Goal: Task Accomplishment & Management: Complete application form

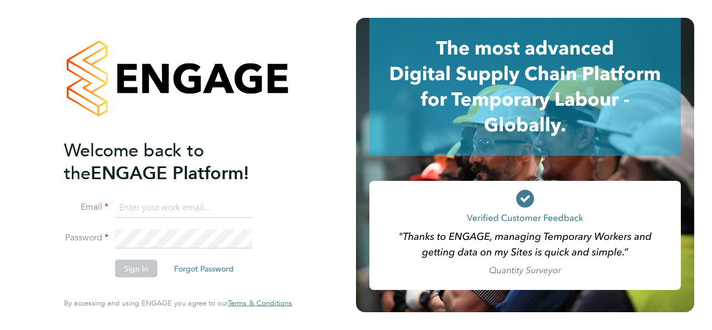
type input "[PERSON_NAME][EMAIL_ADDRESS][PERSON_NAME][DOMAIN_NAME]"
click at [140, 267] on button "Sign In" at bounding box center [136, 269] width 42 height 18
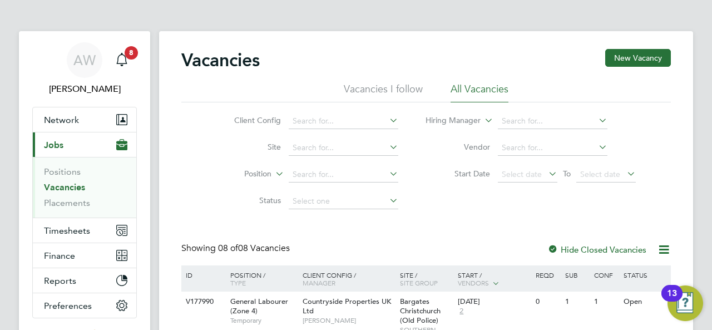
scroll to position [22, 0]
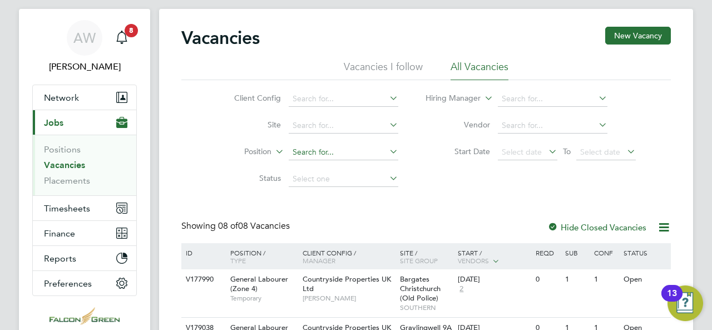
click at [330, 153] on input at bounding box center [344, 153] width 110 height 16
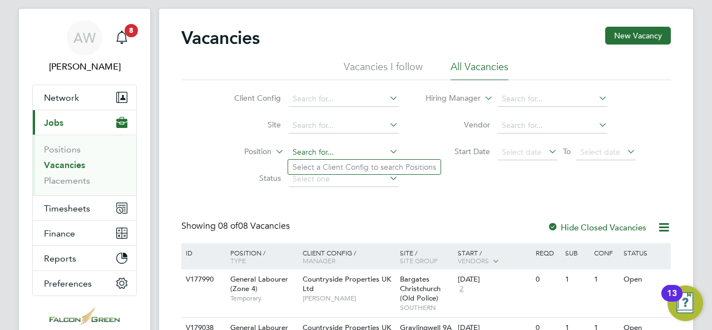
type input "a"
click at [319, 132] on input at bounding box center [344, 126] width 110 height 16
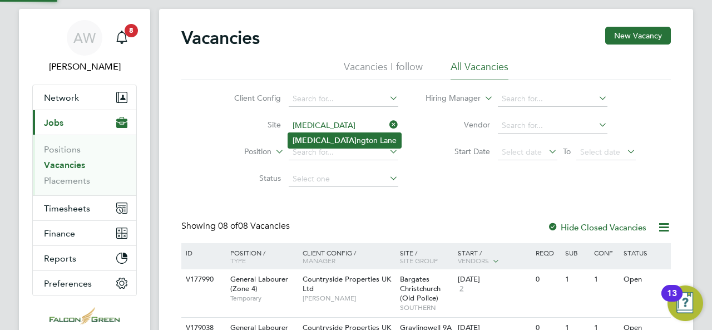
click at [327, 141] on li "Alli ngton Lane" at bounding box center [344, 140] width 113 height 15
type input "[PERSON_NAME]"
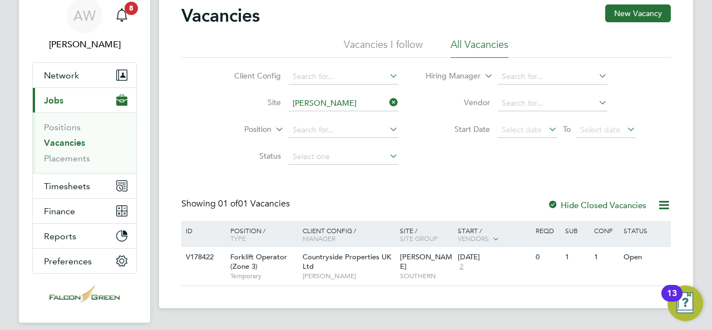
scroll to position [67, 0]
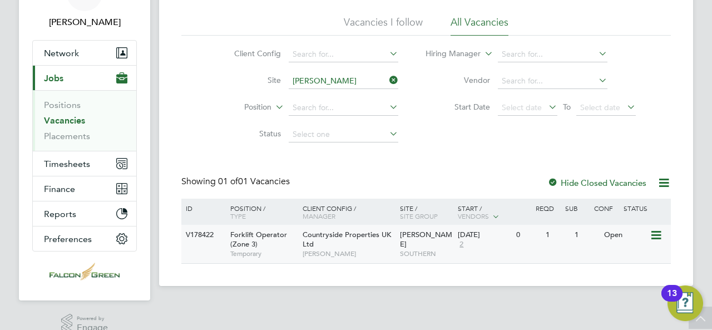
click at [475, 245] on div "26 Aug 2025 2" at bounding box center [484, 240] width 58 height 30
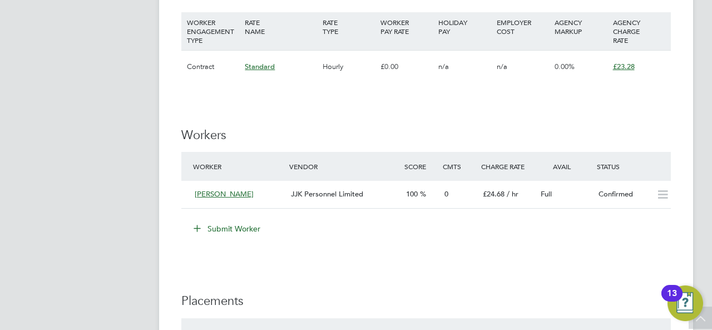
scroll to position [801, 0]
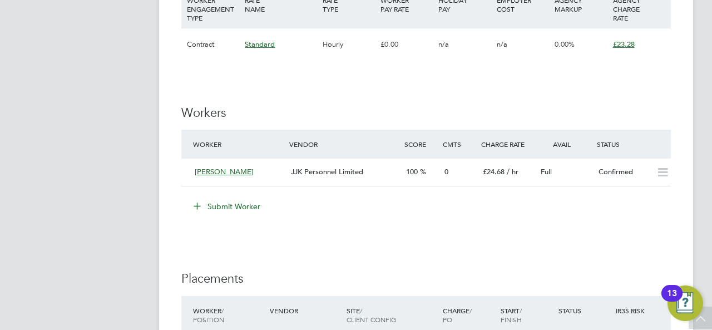
click at [239, 203] on button "Submit Worker" at bounding box center [227, 207] width 83 height 18
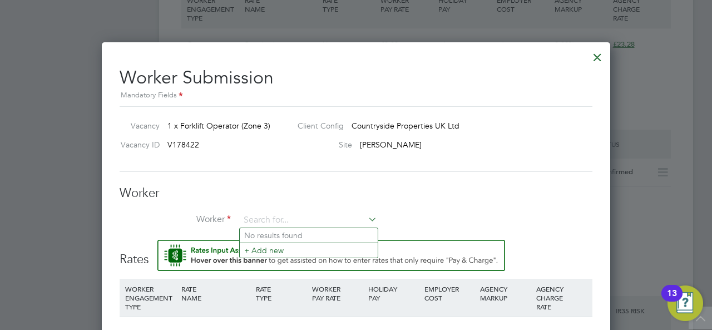
click at [595, 61] on div at bounding box center [598, 55] width 20 height 20
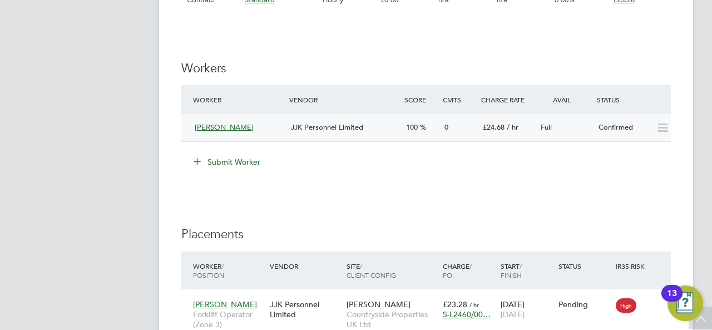
click at [669, 127] on icon at bounding box center [663, 128] width 14 height 9
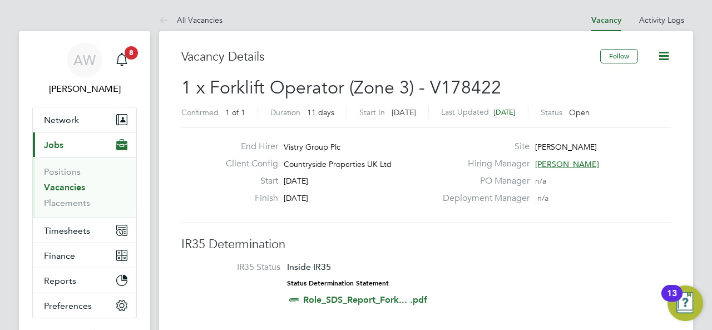
click at [73, 143] on button "Current page: Jobs" at bounding box center [85, 144] width 104 height 24
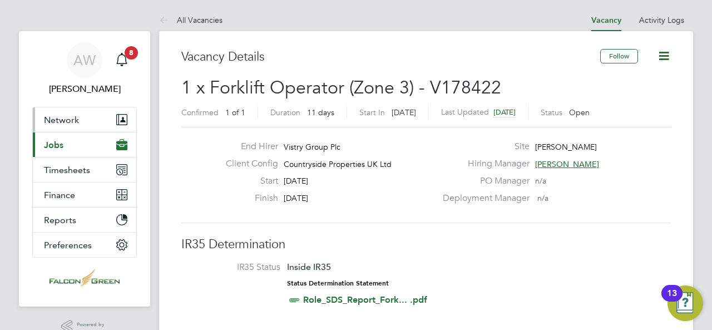
click at [78, 115] on span "Network" at bounding box center [61, 120] width 35 height 11
click at [71, 120] on span "Network" at bounding box center [61, 120] width 35 height 11
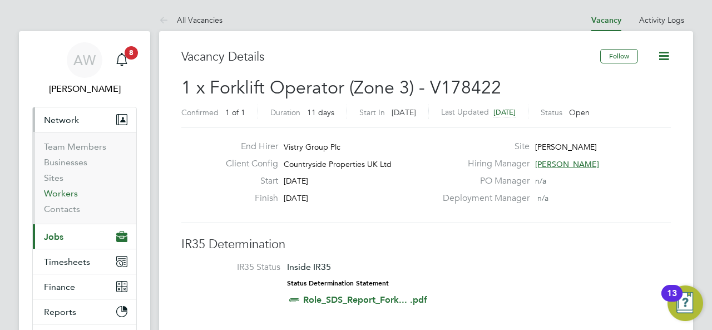
click at [61, 190] on link "Workers" at bounding box center [61, 193] width 34 height 11
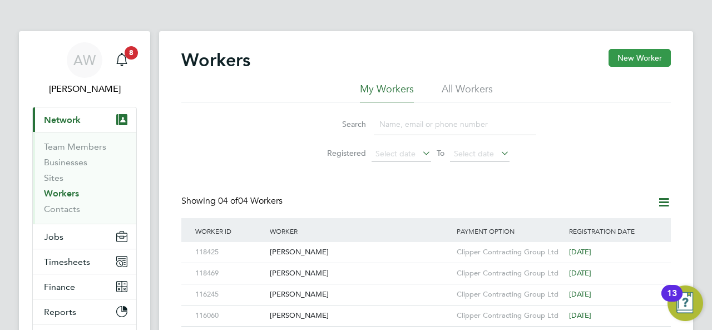
click at [631, 54] on button "New Worker" at bounding box center [640, 58] width 62 height 18
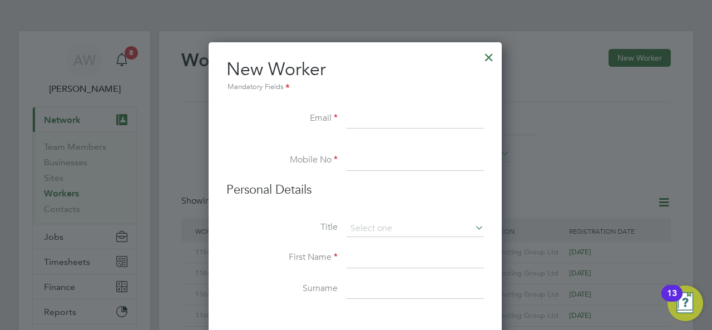
type input "E"
paste input "Michael Gerard MC Donagh"
click at [430, 116] on input "Michael Gerard MC Donagh" at bounding box center [415, 119] width 137 height 20
type input "Michael Gerard MCDonagh"
click at [359, 158] on input at bounding box center [415, 161] width 137 height 20
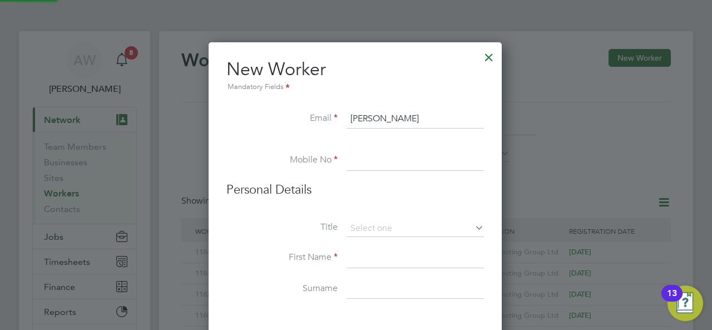
paste input "07926371609"
type input "07926371609"
click at [392, 228] on input at bounding box center [415, 228] width 137 height 17
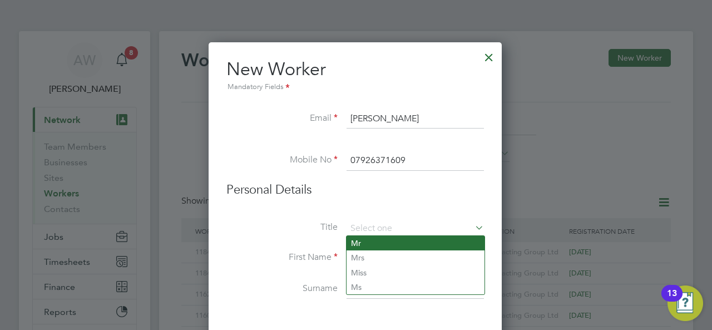
click at [361, 238] on li "Mr" at bounding box center [416, 243] width 138 height 14
type input "Mr"
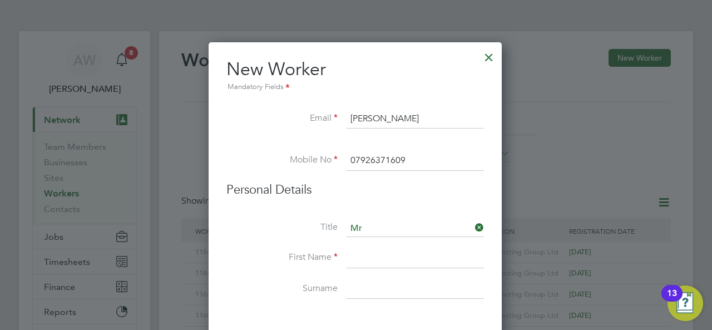
click at [364, 257] on input at bounding box center [415, 258] width 137 height 20
type input "Michael"
click at [359, 285] on input at bounding box center [415, 289] width 137 height 20
type input "McDonagh"
click at [535, 187] on div at bounding box center [356, 165] width 712 height 330
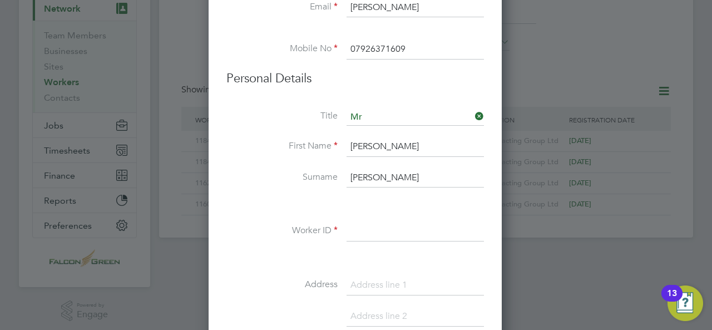
scroll to position [134, 0]
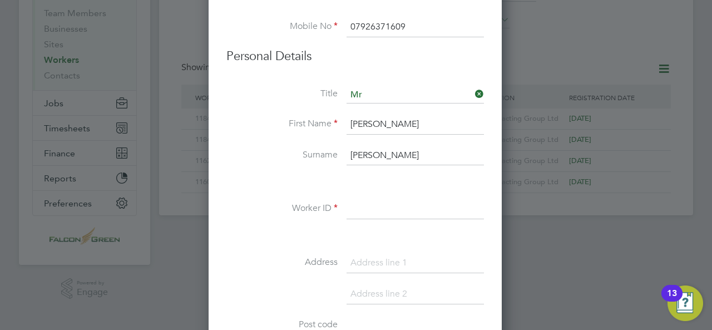
click at [373, 210] on input at bounding box center [415, 209] width 137 height 20
paste input "118582"
type input "118582"
click at [363, 248] on div "Title Mr First Name Michael Surname McDonagh Worker ID 118582 Address Post code…" at bounding box center [355, 289] width 258 height 404
click at [372, 267] on input at bounding box center [415, 263] width 137 height 20
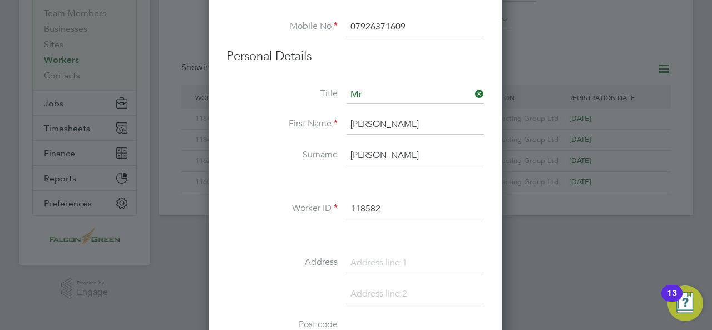
paste input "[STREET_ADDRESS]"
drag, startPoint x: 485, startPoint y: 254, endPoint x: 463, endPoint y: 258, distance: 22.5
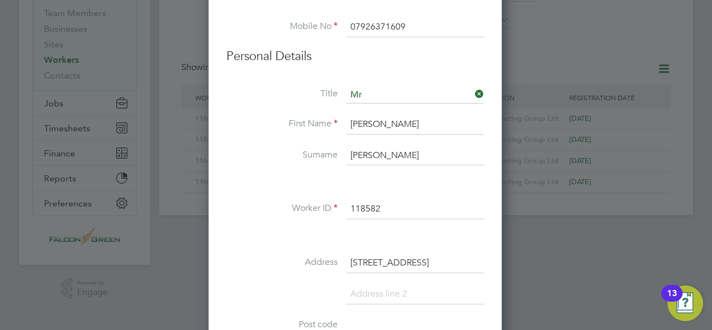
drag, startPoint x: 472, startPoint y: 258, endPoint x: 528, endPoint y: 260, distance: 55.7
click at [528, 215] on div "Workers New Worker My Workers All Workers Search Registered Select date To Sele…" at bounding box center [426, 57] width 534 height 318
click at [469, 259] on input "[STREET_ADDRESS]" at bounding box center [415, 263] width 137 height 20
drag, startPoint x: 487, startPoint y: 260, endPoint x: 462, endPoint y: 260, distance: 25.6
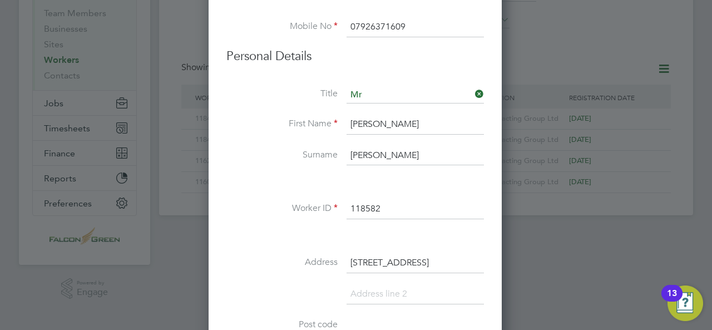
click at [447, 262] on input "[STREET_ADDRESS]" at bounding box center [415, 263] width 137 height 20
drag, startPoint x: 462, startPoint y: 260, endPoint x: 535, endPoint y: 259, distance: 72.9
click at [536, 215] on div "Workers New Worker My Workers All Workers Search Registered Select date To Sele…" at bounding box center [426, 57] width 534 height 318
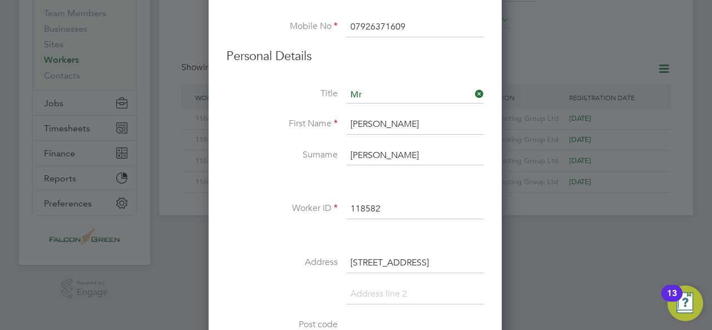
click at [456, 255] on input "[STREET_ADDRESS]" at bounding box center [415, 263] width 137 height 20
drag, startPoint x: 461, startPoint y: 258, endPoint x: 494, endPoint y: 259, distance: 33.4
type input "3 oaktree field Odstock road"
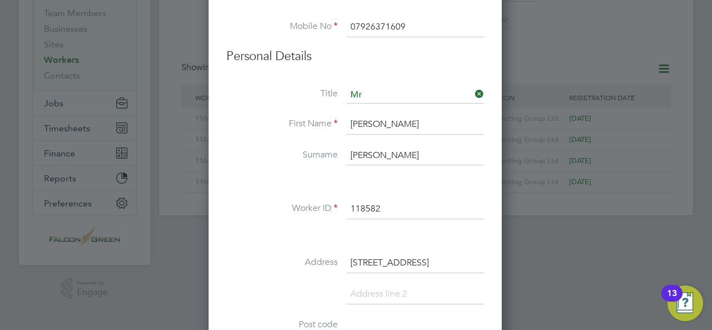
click at [400, 289] on input at bounding box center [415, 294] width 137 height 20
type input "Salisbury"
click at [434, 307] on li "Salisbury" at bounding box center [355, 299] width 258 height 31
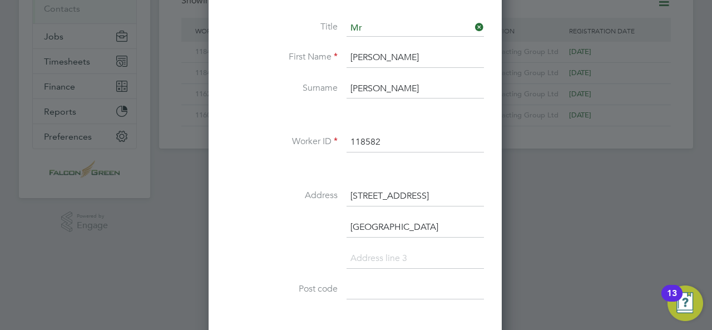
scroll to position [223, 0]
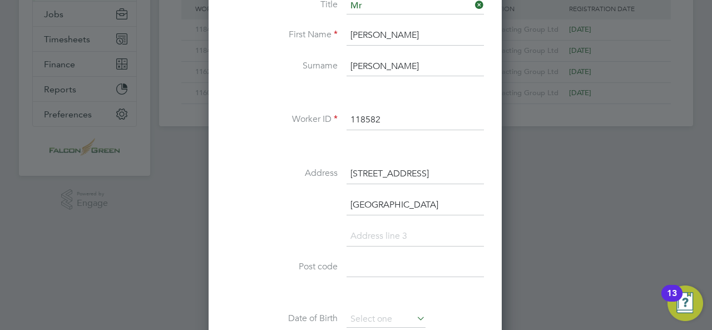
click at [382, 265] on input at bounding box center [415, 268] width 137 height 20
paste input "Sp28b"
type input "Sp28b"
click at [461, 296] on li at bounding box center [355, 294] width 258 height 12
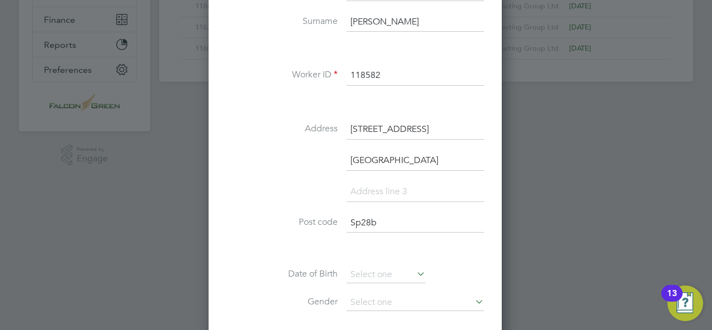
scroll to position [289, 0]
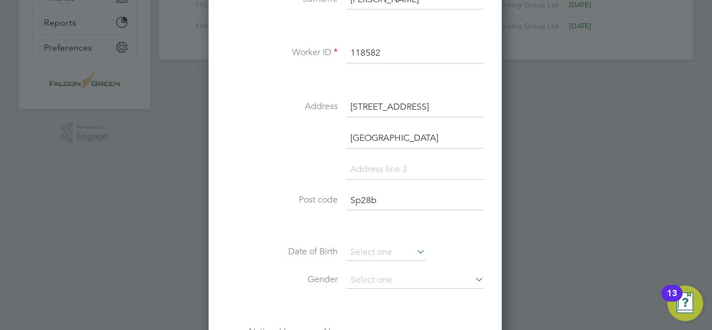
click at [402, 241] on div "Title Mr First Name Michael Surname McDonagh Worker ID 118582 Address 3 oaktree…" at bounding box center [355, 148] width 258 height 435
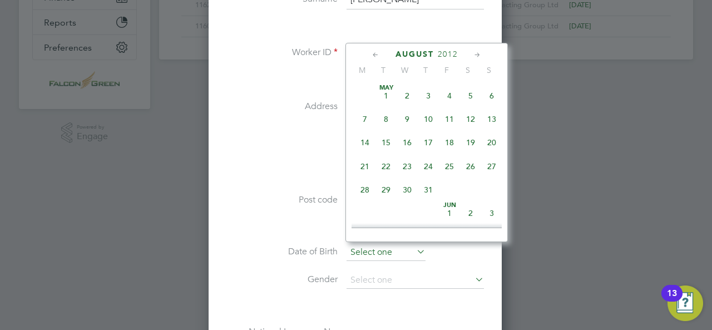
click at [405, 244] on input at bounding box center [386, 252] width 79 height 17
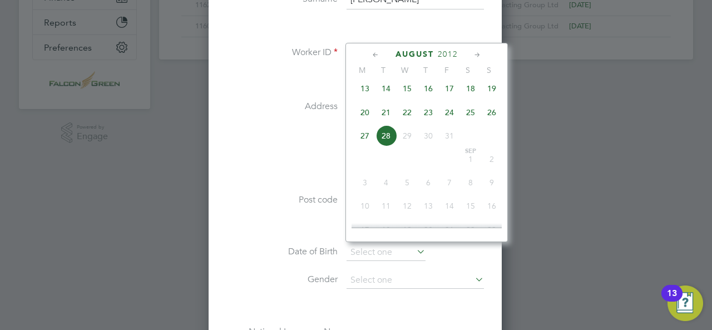
click at [376, 53] on icon at bounding box center [376, 55] width 11 height 12
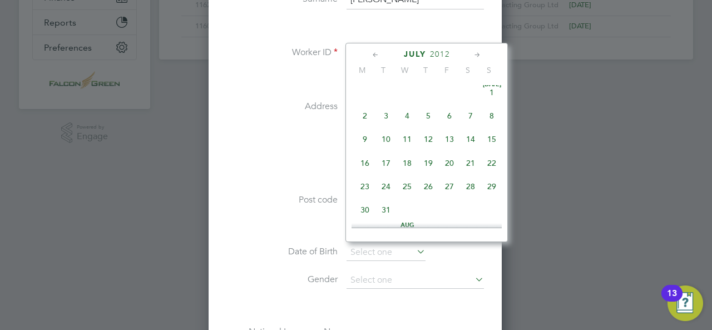
click at [440, 51] on span "2012" at bounding box center [440, 54] width 20 height 9
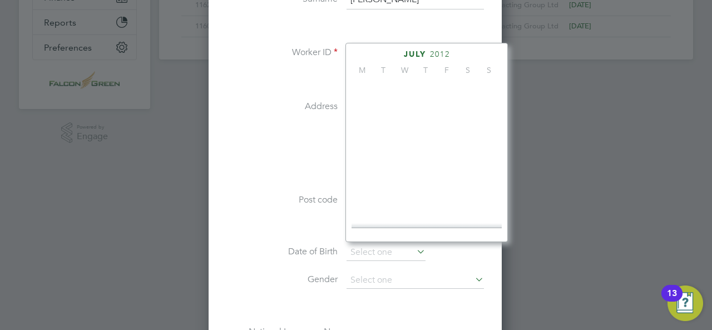
scroll to position [291, 0]
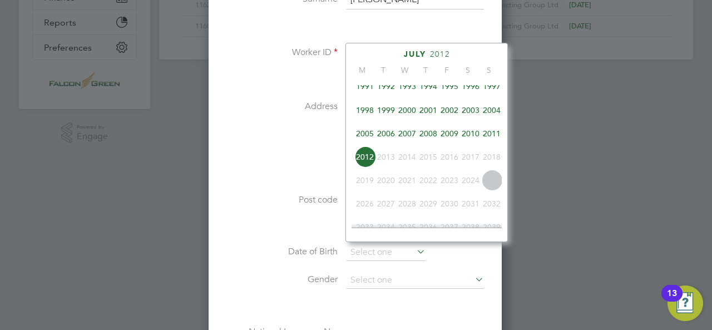
click at [363, 90] on span "1991" at bounding box center [364, 86] width 21 height 21
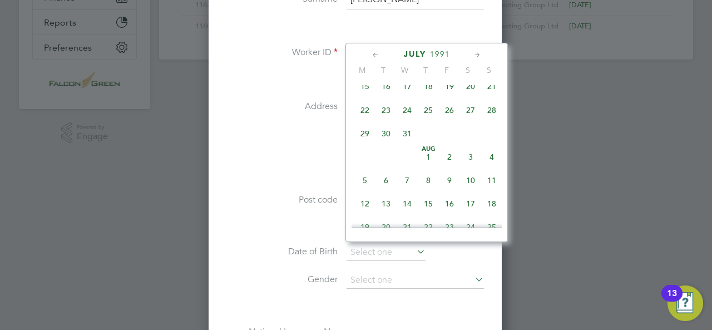
click at [434, 48] on div "July 1991 M T W T F S S May 1 2 3 4 5 6 7 8 9 10 11 12 13 14 15 16 17 18 19 20 …" at bounding box center [427, 142] width 162 height 199
click at [438, 54] on span "1991" at bounding box center [440, 54] width 20 height 9
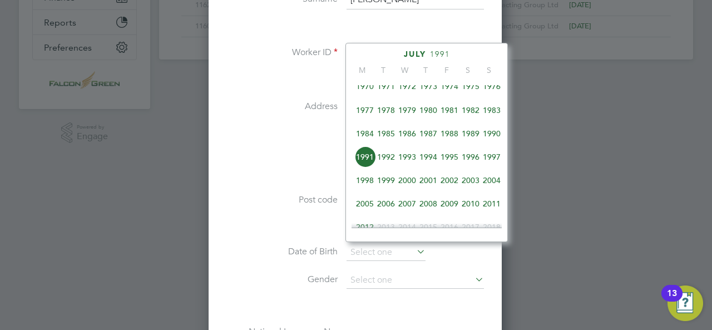
click at [489, 137] on span "1990" at bounding box center [491, 133] width 21 height 21
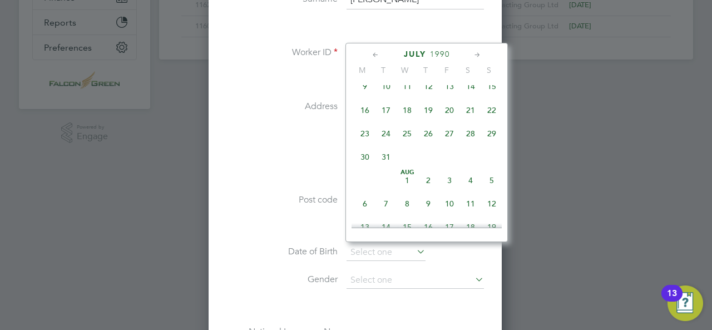
click at [411, 52] on span "July" at bounding box center [415, 54] width 22 height 9
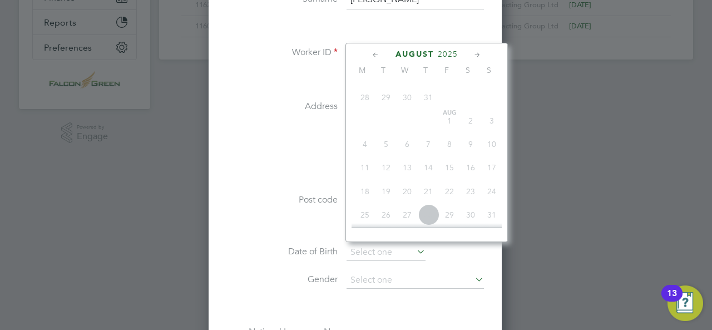
click at [480, 54] on icon at bounding box center [477, 55] width 11 height 12
click at [457, 59] on div "September 2025 M T W T F S S May 1 2 3 4 5 6 7 8 9 10 11 12 13 14 15 16 17 18 1…" at bounding box center [427, 142] width 162 height 199
click at [455, 52] on span "2025" at bounding box center [457, 54] width 20 height 9
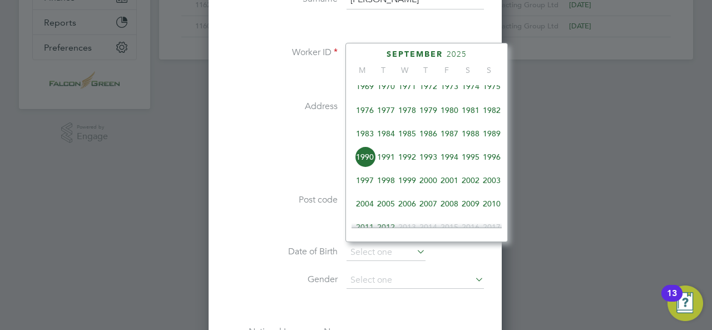
click at [368, 158] on span "1990" at bounding box center [364, 156] width 21 height 21
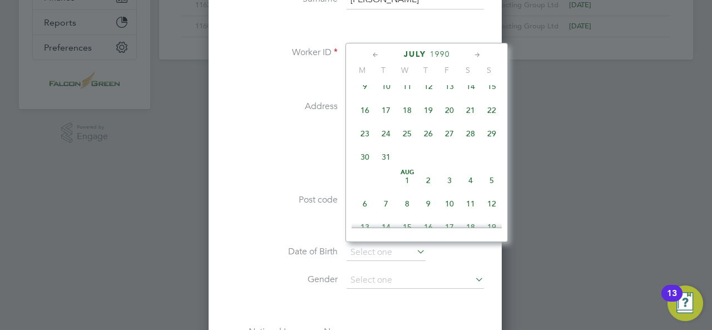
click at [476, 56] on icon at bounding box center [477, 55] width 11 height 12
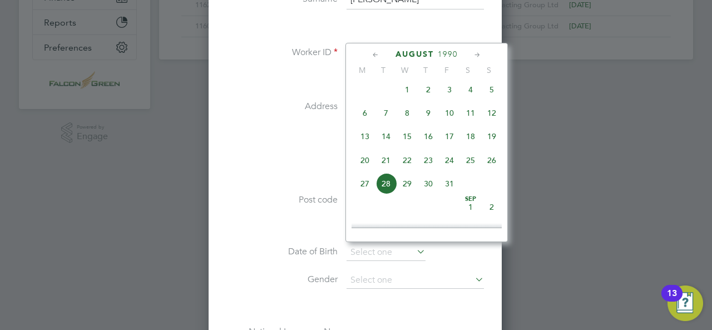
click at [476, 56] on icon at bounding box center [477, 55] width 11 height 12
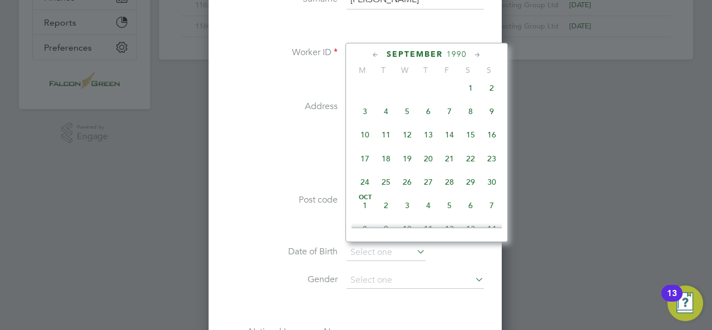
click at [407, 165] on span "19" at bounding box center [407, 158] width 21 height 21
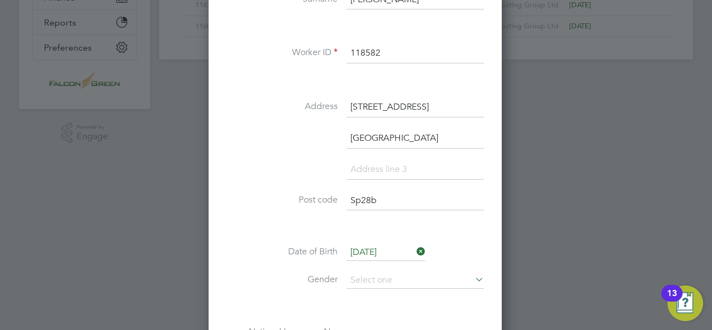
click at [403, 251] on input "19 Sep 1990" at bounding box center [386, 252] width 79 height 17
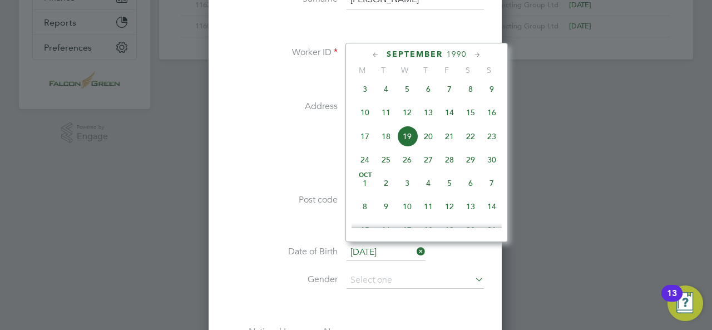
click at [376, 52] on icon at bounding box center [376, 55] width 11 height 12
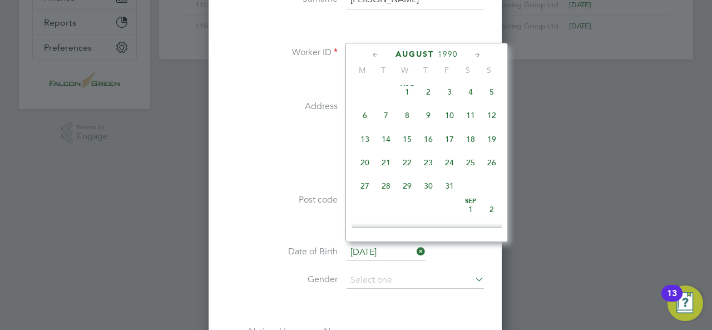
click at [375, 52] on icon at bounding box center [376, 55] width 11 height 12
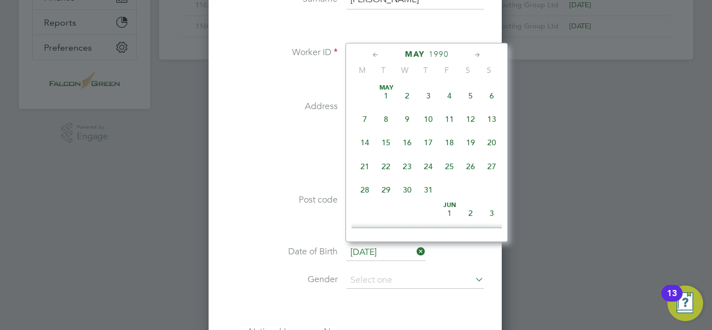
click at [375, 52] on icon at bounding box center [376, 55] width 11 height 12
click at [450, 122] on span "9" at bounding box center [449, 119] width 21 height 21
type input "[DATE]"
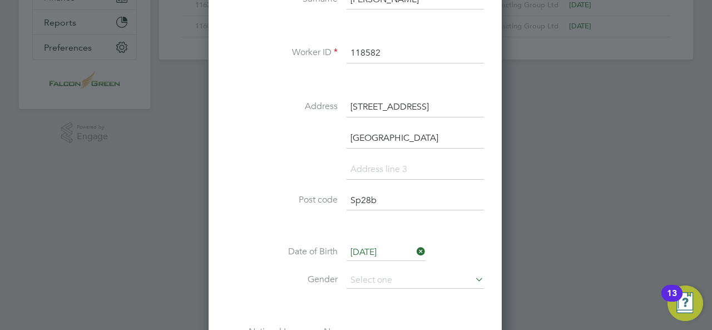
click at [270, 147] on li "Salisbury" at bounding box center [355, 144] width 258 height 31
click at [431, 280] on input at bounding box center [415, 280] width 137 height 17
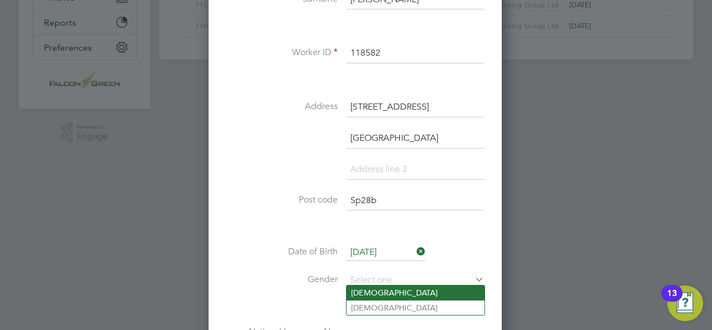
click at [378, 292] on li "[DEMOGRAPHIC_DATA]" at bounding box center [416, 292] width 138 height 14
type input "[DEMOGRAPHIC_DATA]"
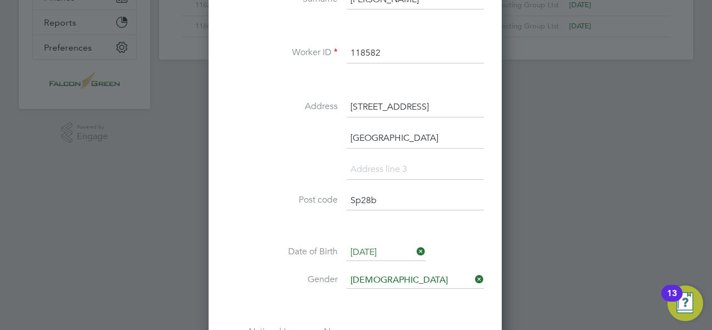
click at [248, 232] on div "Title Mr First Name Michael Surname McDonagh Worker ID 118582 Address 3 oaktree…" at bounding box center [355, 148] width 258 height 435
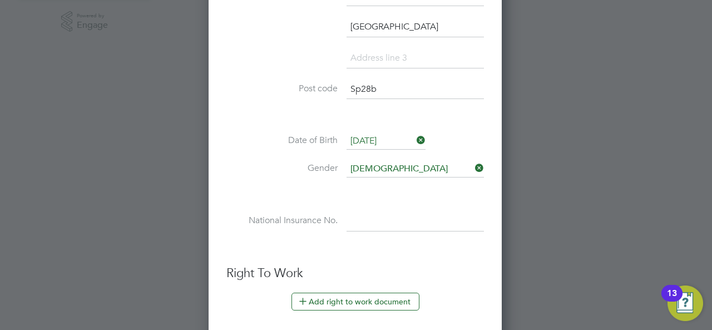
scroll to position [423, 0]
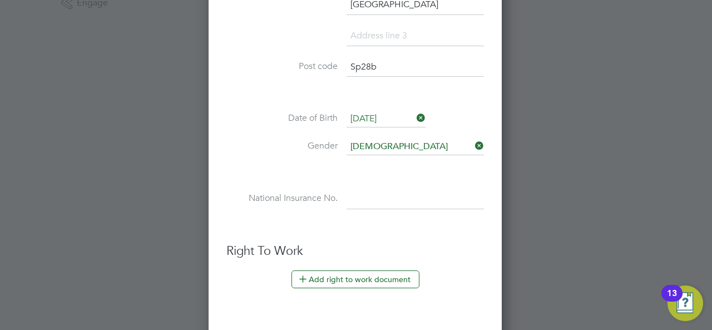
click at [373, 201] on input at bounding box center [415, 199] width 137 height 20
paste input "Jj965758c"
type input "JJ 96 57 58 C"
click at [384, 230] on ul "New Worker Mandatory Fields Email Michael Gerard MCDonagh Mobile No 07926371609…" at bounding box center [355, 105] width 258 height 940
click at [359, 285] on li "Add right to work document" at bounding box center [355, 284] width 258 height 29
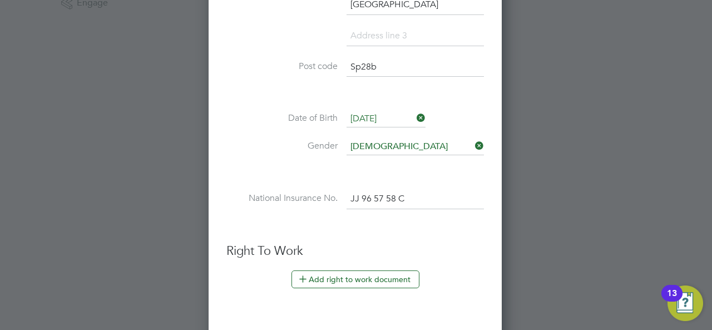
click at [363, 274] on button "Add right to work document" at bounding box center [356, 279] width 128 height 18
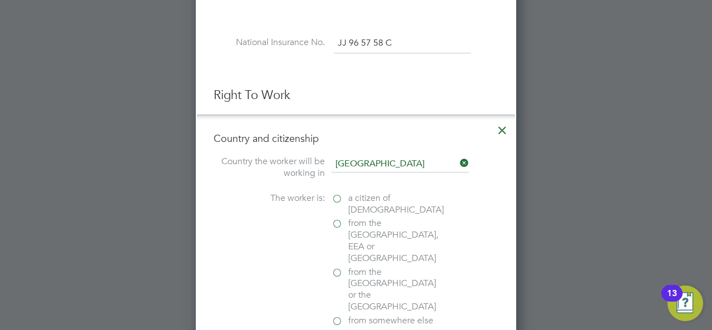
scroll to position [601, 0]
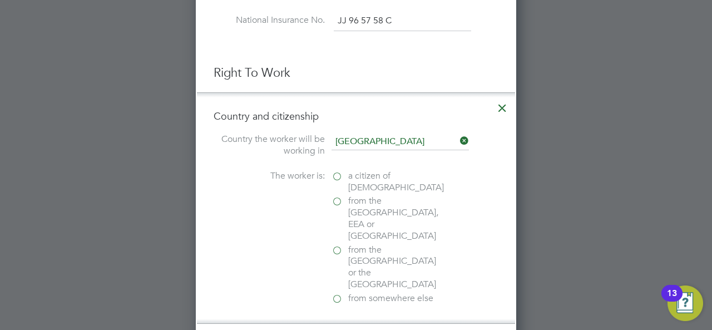
click at [341, 170] on label "a citizen of [DEMOGRAPHIC_DATA]" at bounding box center [387, 181] width 111 height 23
click at [0, 0] on input "a citizen of [DEMOGRAPHIC_DATA]" at bounding box center [0, 0] width 0 height 0
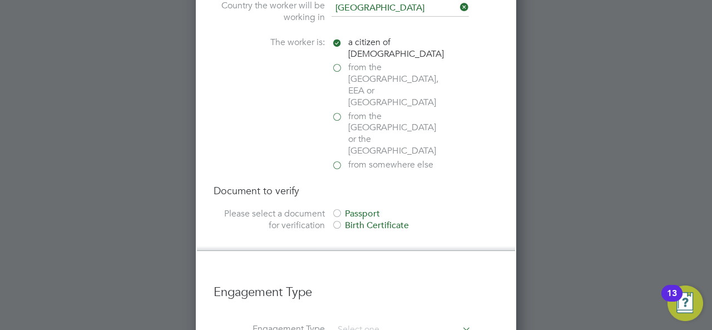
scroll to position [757, 0]
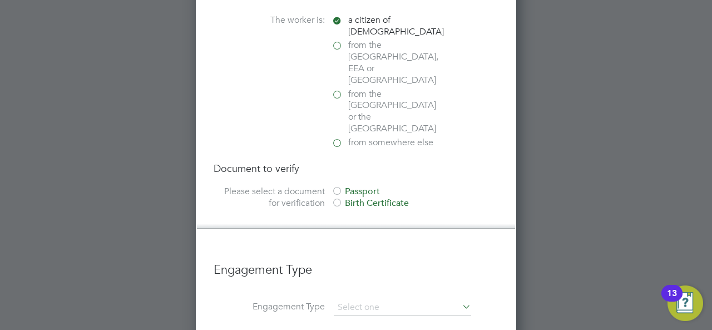
click at [371, 186] on div "Passport" at bounding box center [415, 192] width 167 height 12
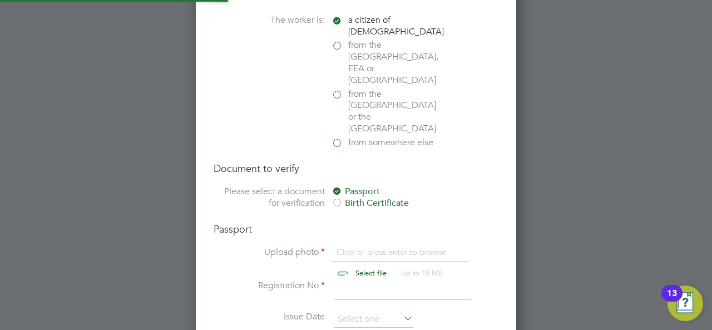
scroll to position [14, 138]
click at [343, 247] on input "file" at bounding box center [381, 263] width 175 height 33
type input "C:\fakepath\Michael M Passpor.PNG"
click at [341, 280] on input at bounding box center [402, 290] width 137 height 20
type input "PE7871701"
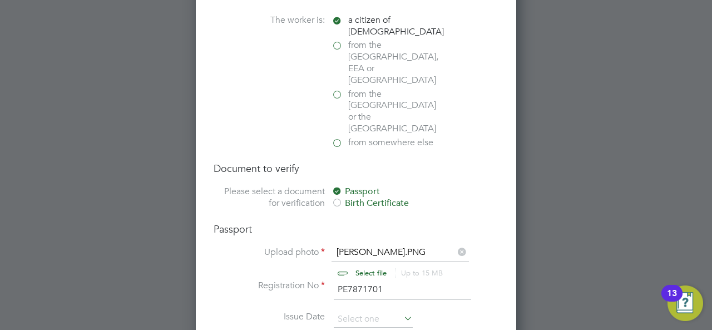
click at [440, 311] on li "Issue Date" at bounding box center [356, 325] width 285 height 28
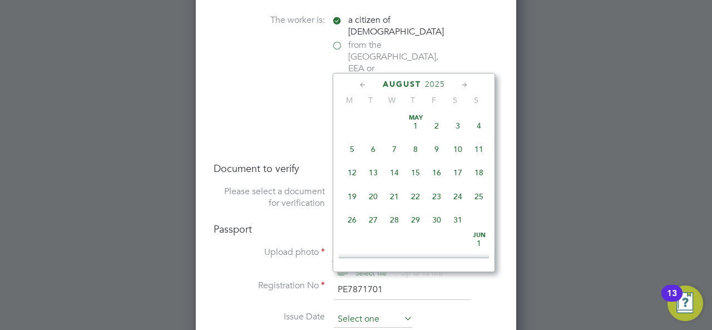
click at [388, 311] on input at bounding box center [373, 319] width 79 height 17
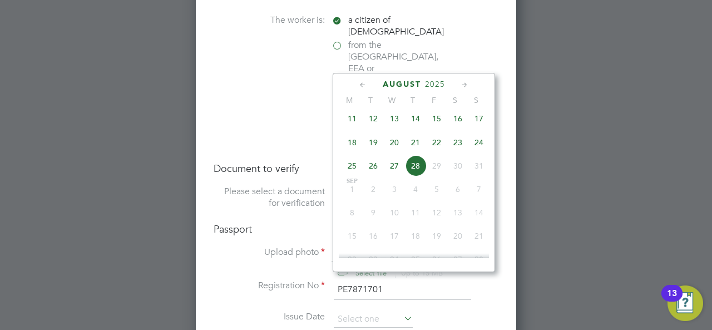
click at [364, 86] on icon at bounding box center [363, 85] width 11 height 12
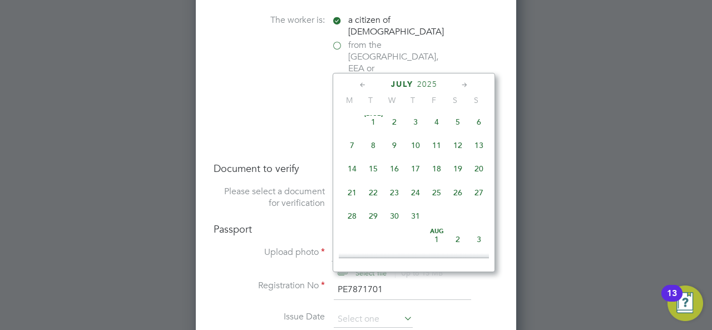
click at [364, 86] on icon at bounding box center [363, 85] width 11 height 12
click at [435, 86] on span "2025" at bounding box center [428, 84] width 20 height 9
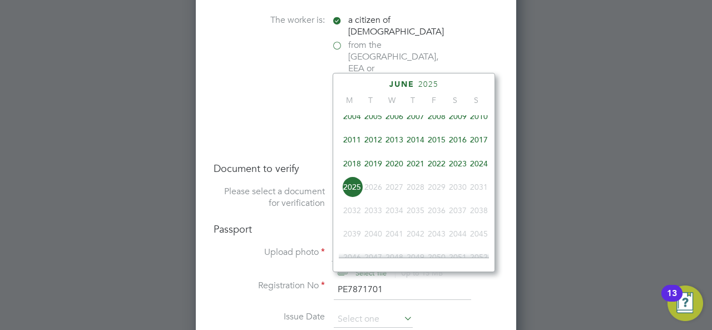
click at [477, 142] on span "2017" at bounding box center [479, 139] width 21 height 21
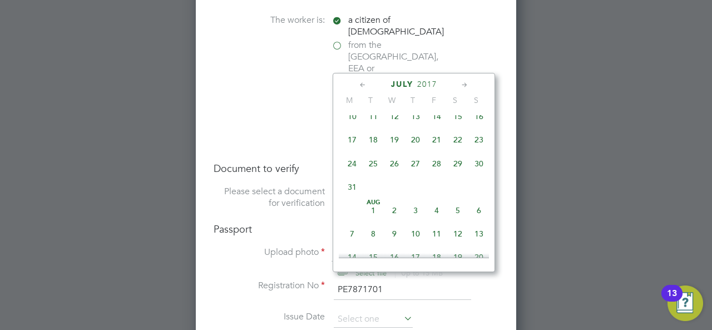
click at [362, 83] on icon at bounding box center [363, 85] width 11 height 12
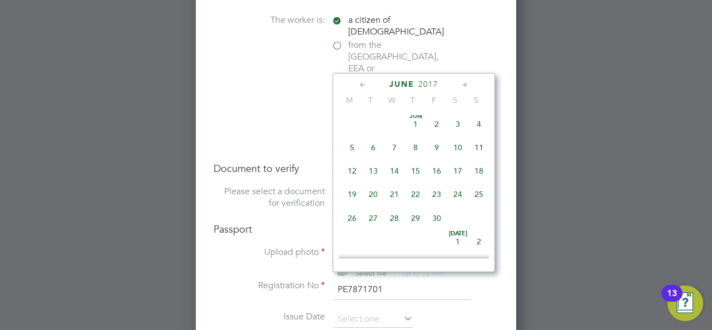
click at [362, 83] on icon at bounding box center [363, 85] width 11 height 12
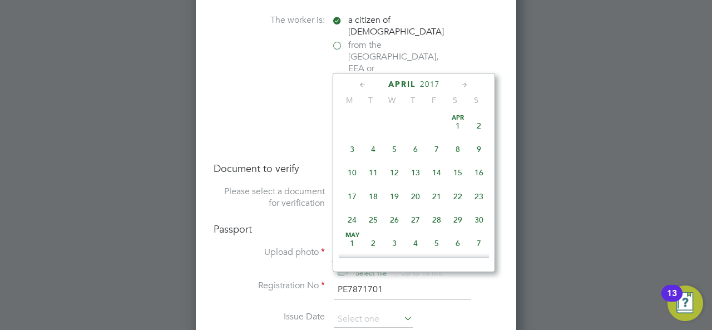
click at [462, 84] on icon at bounding box center [465, 85] width 11 height 12
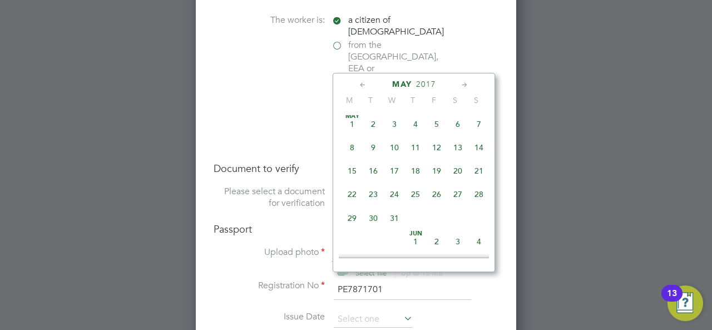
click at [437, 169] on span "19" at bounding box center [436, 170] width 21 height 21
type input "19 May 2017"
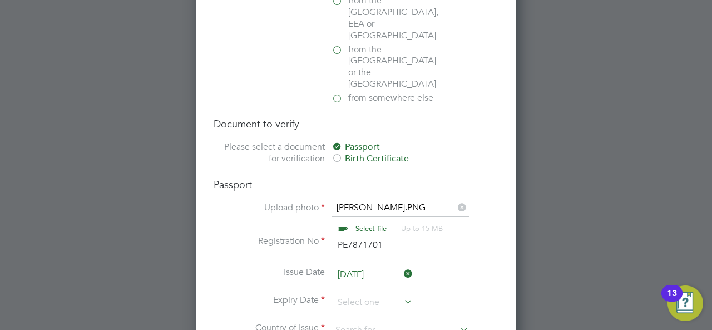
scroll to position [824, 0]
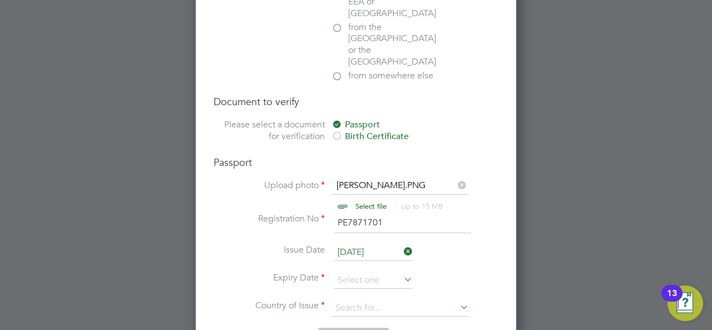
click at [402, 272] on icon at bounding box center [402, 280] width 0 height 16
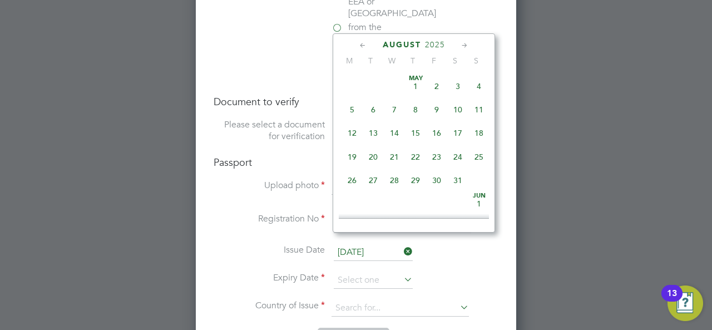
scroll to position [430, 0]
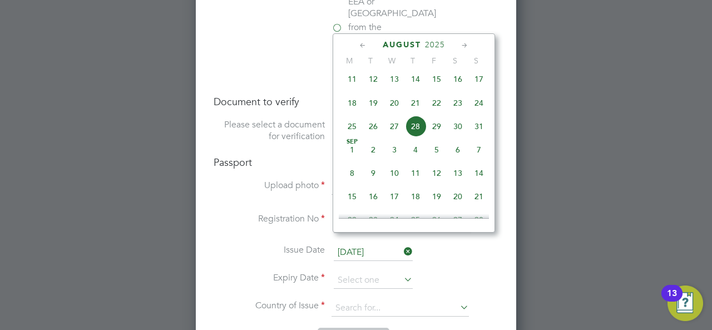
click at [439, 50] on div "August 2025 M T W T F S S May 1 2 3 4 5 6 7 8 9 10 11 12 13 14 15 16 17 18 19 2…" at bounding box center [414, 132] width 162 height 199
click at [434, 44] on span "2025" at bounding box center [435, 44] width 20 height 9
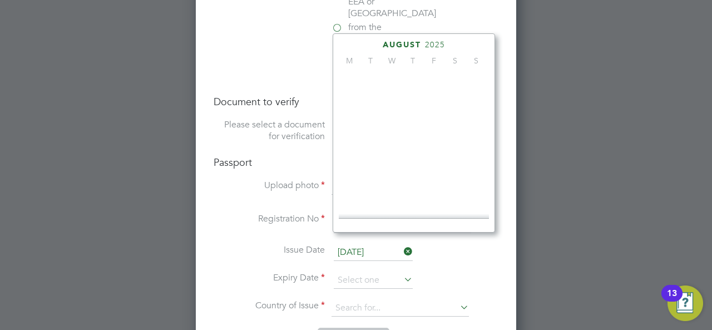
scroll to position [291, 0]
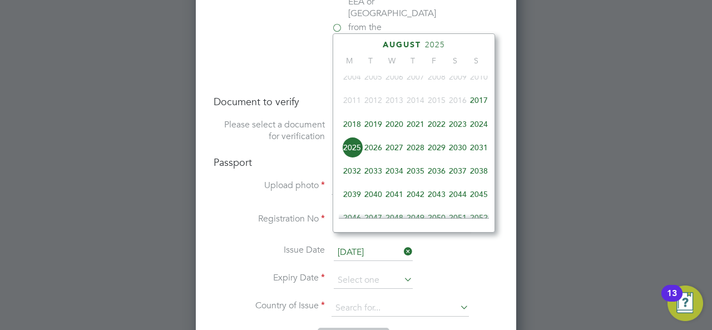
click at [477, 104] on span "2017" at bounding box center [479, 100] width 21 height 21
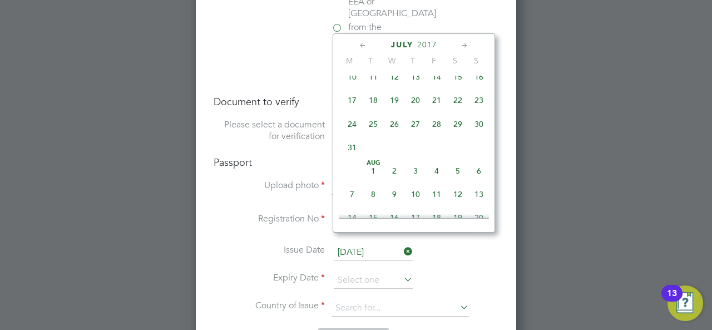
click at [365, 41] on icon at bounding box center [363, 46] width 11 height 12
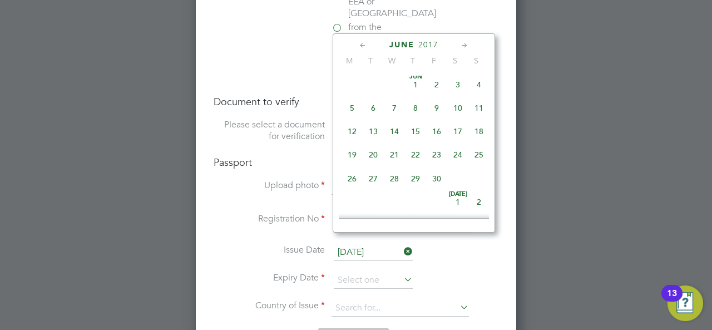
click at [365, 41] on icon at bounding box center [363, 46] width 11 height 12
click at [422, 43] on span "2017" at bounding box center [426, 44] width 20 height 9
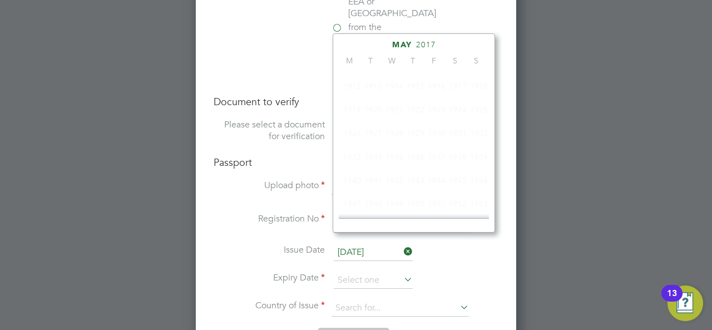
scroll to position [291, 0]
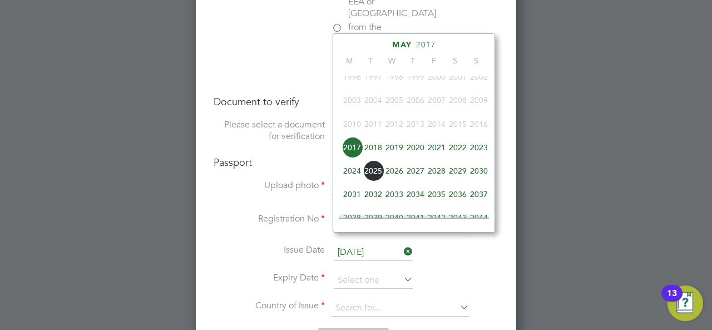
click at [417, 174] on span "2027" at bounding box center [415, 170] width 21 height 21
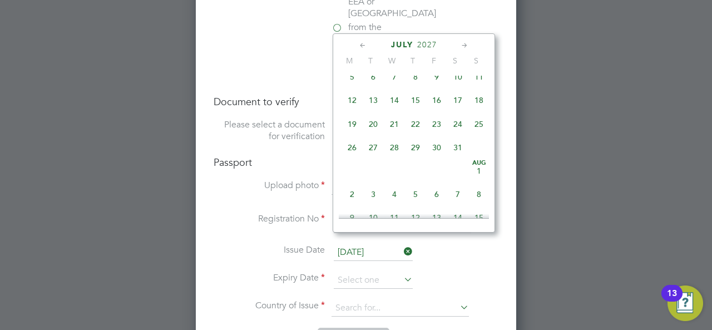
click at [366, 41] on icon at bounding box center [363, 46] width 11 height 12
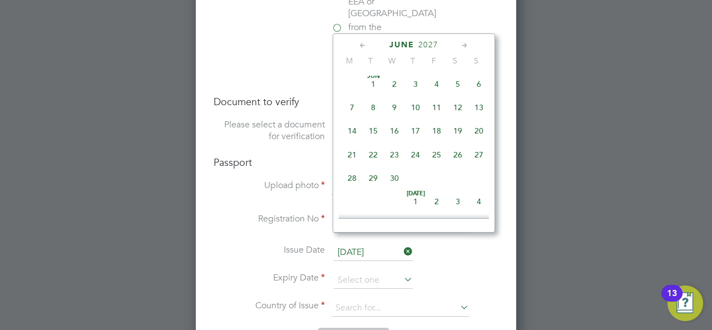
click at [366, 41] on icon at bounding box center [363, 46] width 11 height 12
click at [462, 47] on icon at bounding box center [465, 46] width 11 height 12
click at [376, 154] on span "18" at bounding box center [373, 154] width 21 height 21
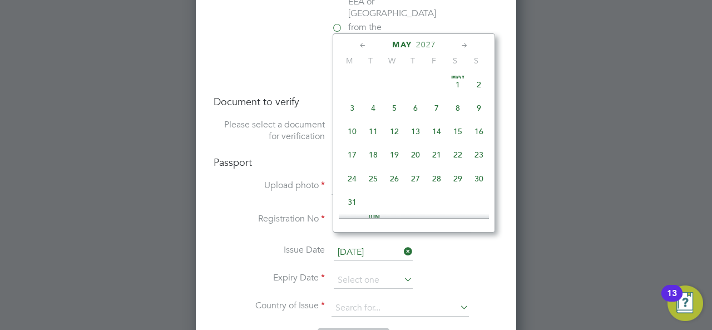
type input "18 May 2027"
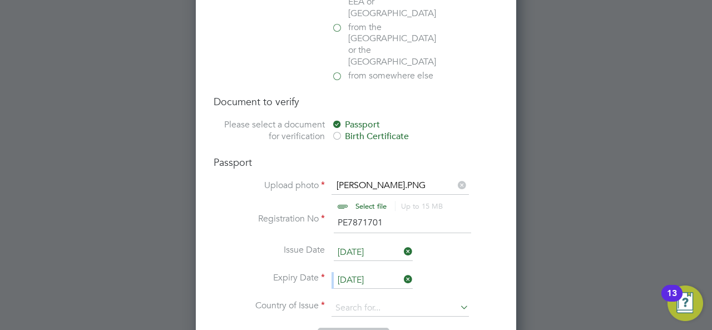
click at [449, 233] on ul "Upload photo Michael M Passpor.PNG Select file Up to 15 MB Drop your file here …" at bounding box center [356, 254] width 285 height 148
click at [424, 300] on input at bounding box center [400, 308] width 137 height 17
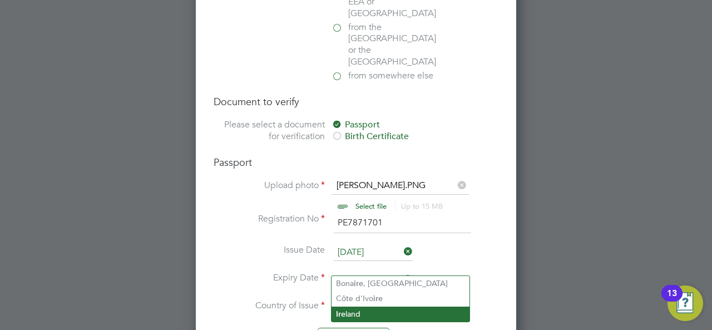
click at [358, 311] on li "Ire land" at bounding box center [401, 314] width 138 height 15
type input "Ireland"
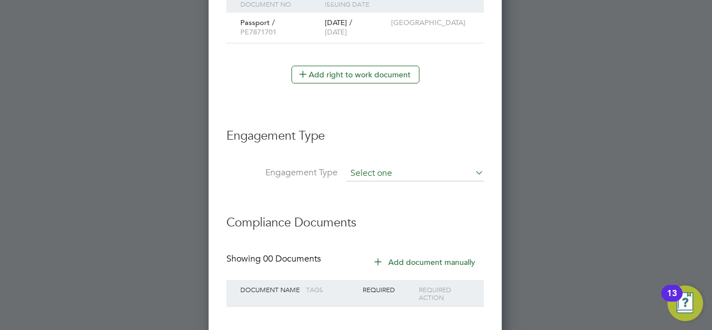
scroll to position [729, 0]
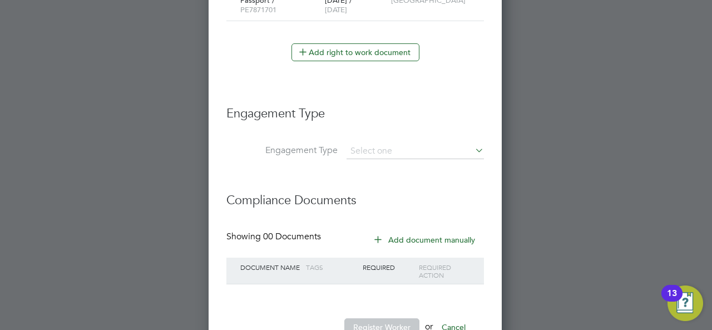
click at [411, 138] on li "Engagement Type" at bounding box center [355, 120] width 258 height 50
drag, startPoint x: 411, startPoint y: 138, endPoint x: 416, endPoint y: 141, distance: 6.2
click at [425, 145] on input at bounding box center [415, 152] width 137 height 16
click at [390, 208] on li "Umbrella" at bounding box center [416, 211] width 138 height 16
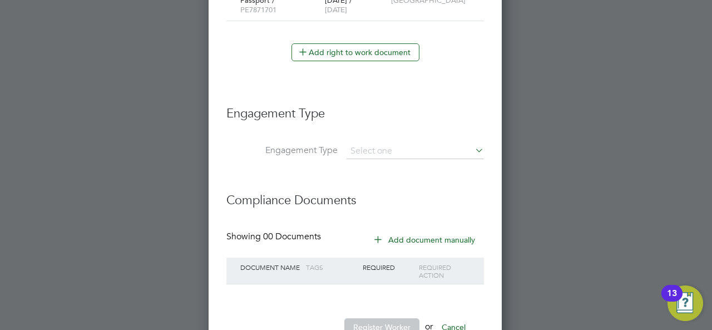
type input "Umbrella"
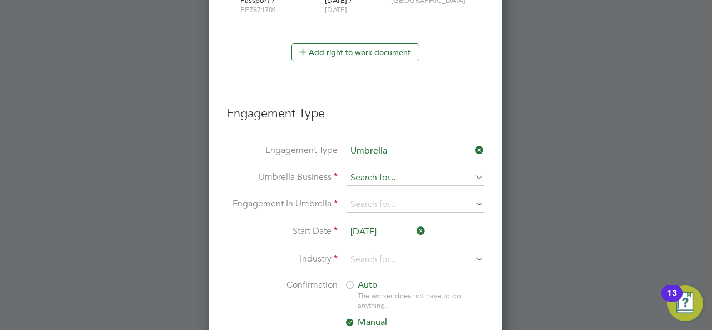
click at [385, 170] on input at bounding box center [415, 178] width 137 height 16
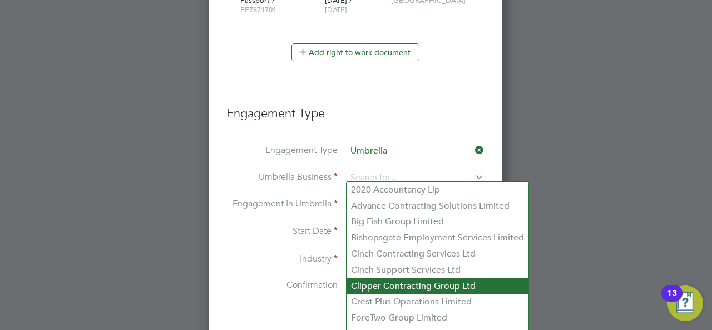
click at [388, 285] on li "Clipper Contracting Group Ltd" at bounding box center [438, 286] width 182 height 16
type input "Clipper Contracting Group Ltd"
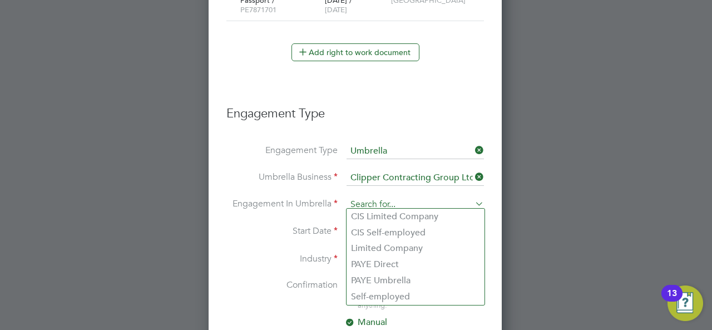
click at [361, 200] on input at bounding box center [415, 205] width 137 height 16
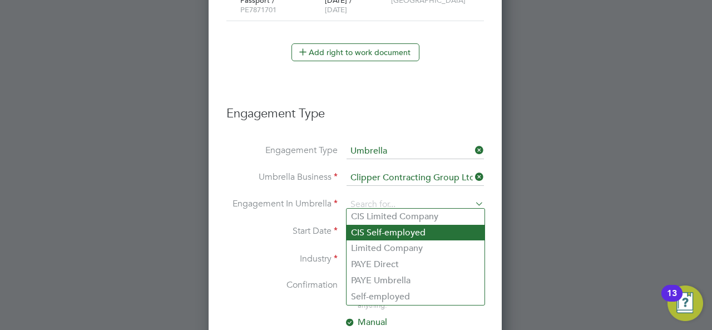
click at [383, 228] on li "CIS Self-employed" at bounding box center [416, 233] width 138 height 16
type input "CIS Self-employed"
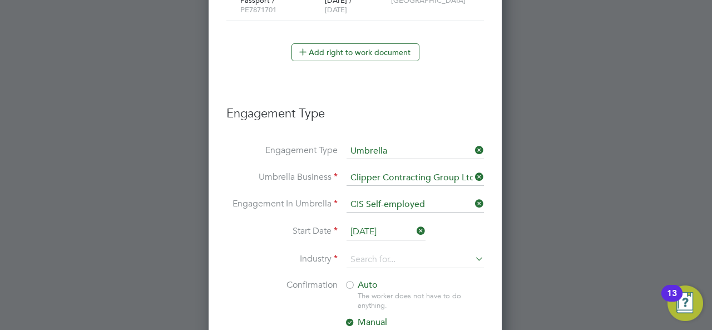
click at [252, 239] on li "Start Date 28 Aug 2025" at bounding box center [355, 238] width 258 height 28
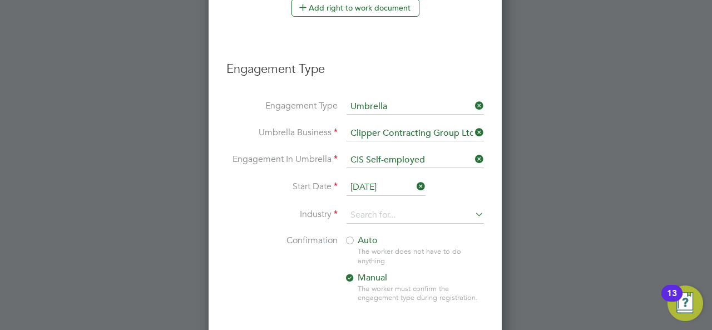
scroll to position [796, 0]
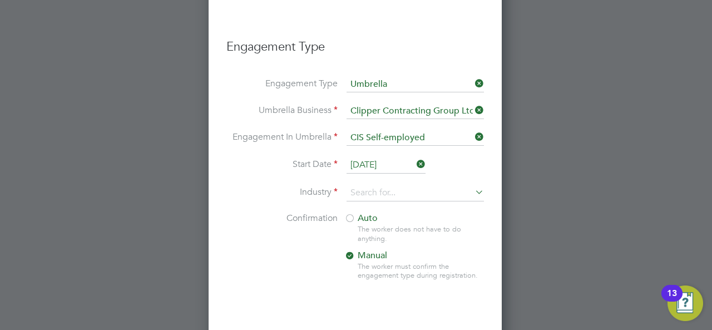
click at [357, 213] on span "Auto" at bounding box center [360, 218] width 33 height 11
click at [383, 193] on input at bounding box center [415, 193] width 137 height 17
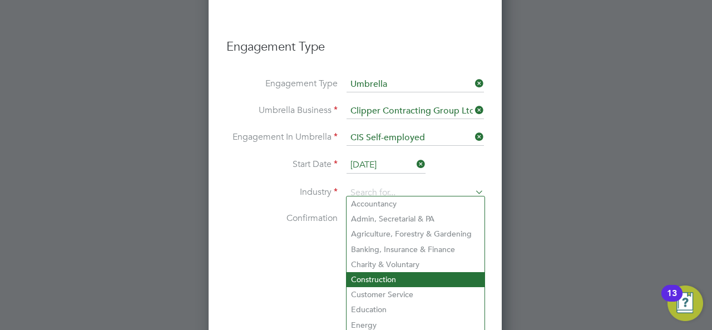
click at [391, 275] on li "Construction" at bounding box center [416, 279] width 138 height 15
type input "Construction"
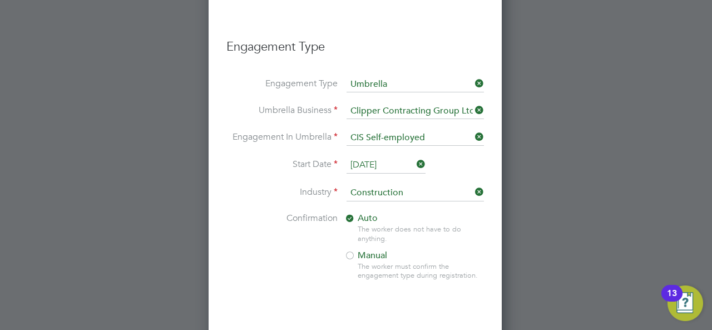
click at [293, 258] on li "Confirmation Auto The worker does not have to do anything. Manual The worker mu…" at bounding box center [355, 256] width 258 height 86
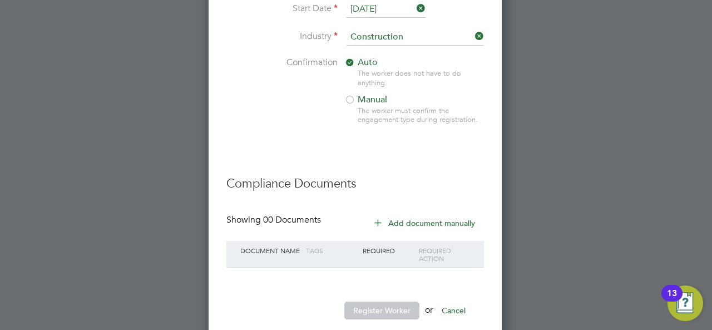
scroll to position [968, 0]
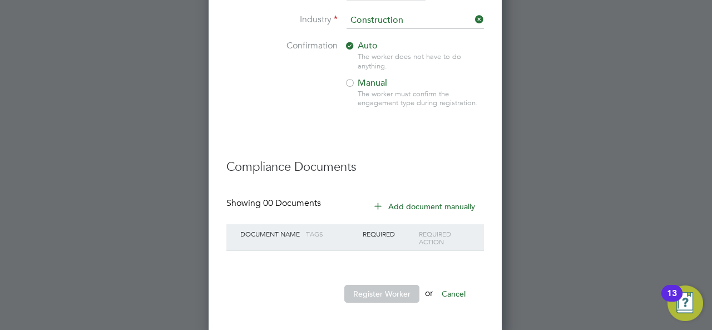
click at [382, 201] on icon at bounding box center [378, 205] width 8 height 8
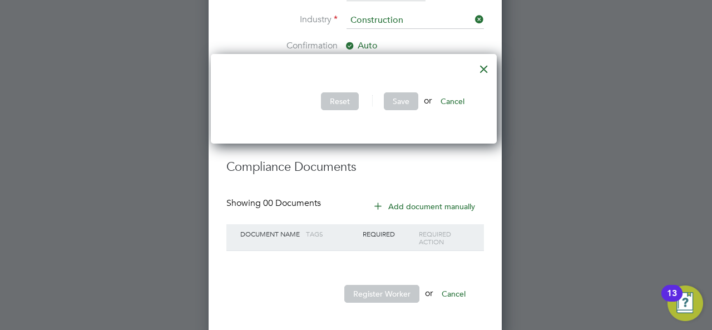
click at [487, 73] on div at bounding box center [484, 66] width 20 height 20
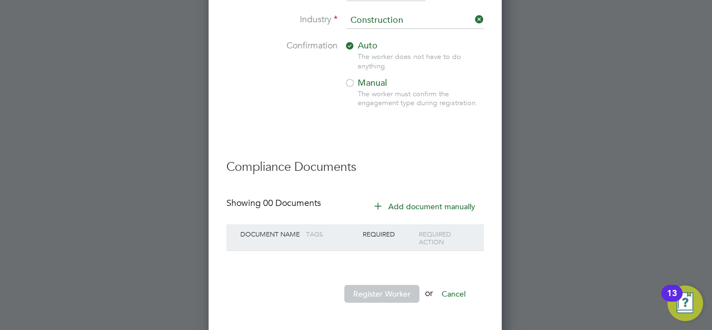
click at [381, 201] on icon at bounding box center [378, 205] width 8 height 8
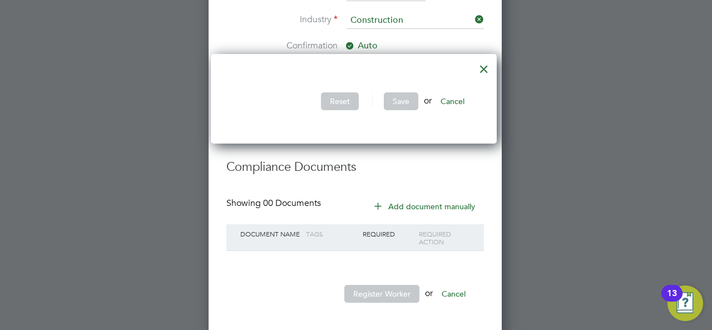
click at [494, 63] on div at bounding box center [484, 66] width 20 height 20
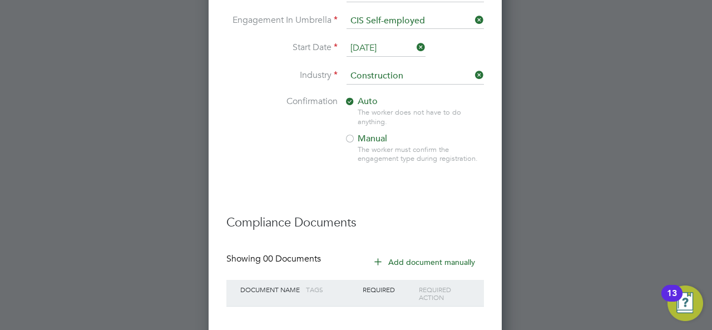
scroll to position [935, 0]
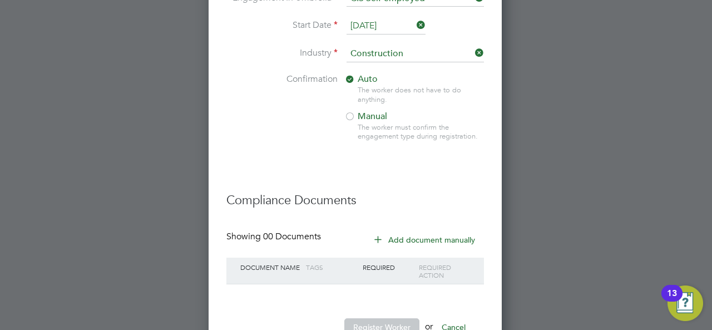
click at [349, 112] on div at bounding box center [349, 117] width 11 height 11
click at [355, 76] on span "Auto" at bounding box center [360, 78] width 33 height 11
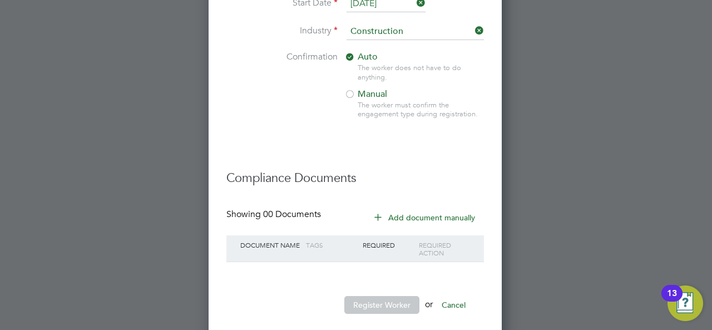
scroll to position [968, 0]
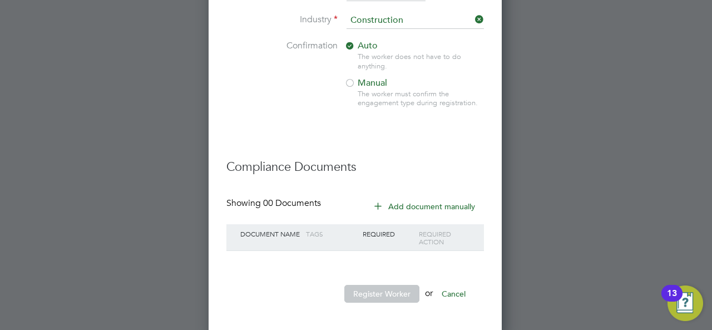
click at [381, 202] on icon at bounding box center [378, 205] width 8 height 8
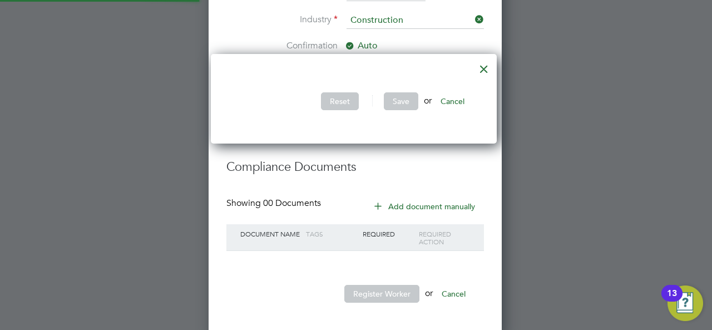
scroll to position [90, 290]
click at [482, 71] on div at bounding box center [484, 66] width 20 height 20
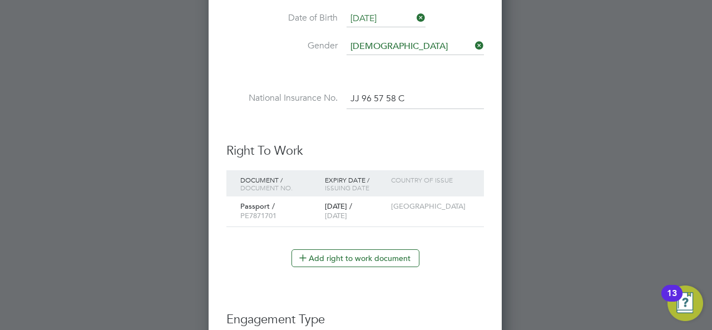
scroll to position [501, 0]
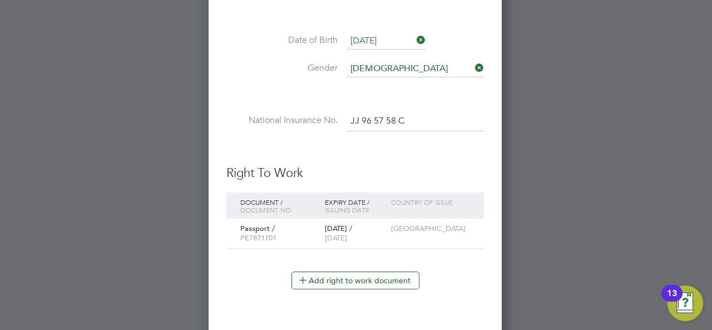
click at [389, 114] on input "JJ 96 57 58 C" at bounding box center [415, 121] width 137 height 20
click at [362, 115] on input "JJ 96 57 58 C" at bounding box center [415, 121] width 137 height 20
click at [371, 118] on input "JJ96 57 58 C" at bounding box center [415, 121] width 137 height 20
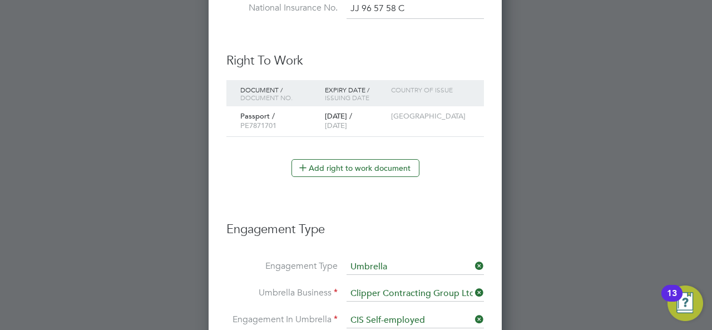
click at [428, 54] on h3 "Right To Work" at bounding box center [355, 61] width 258 height 16
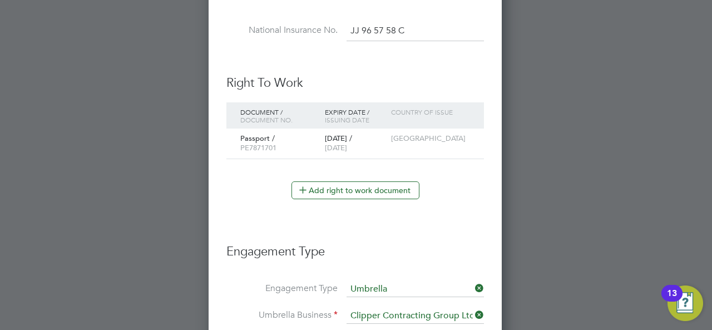
scroll to position [569, 0]
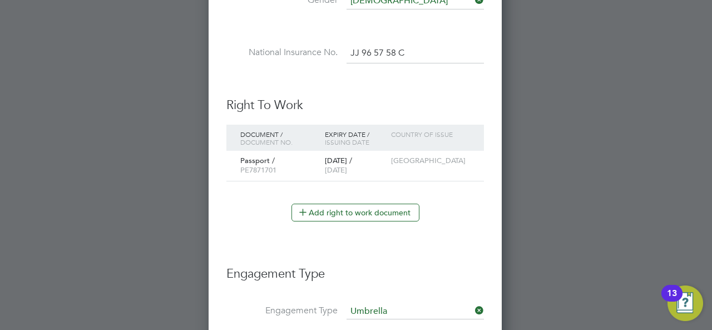
click at [361, 46] on input "JJ 96 57 58 C" at bounding box center [415, 53] width 137 height 20
click at [365, 48] on input "JJ 96 57 58 C" at bounding box center [415, 53] width 137 height 20
click at [398, 51] on input "JJ 96 57 58 C" at bounding box center [415, 53] width 137 height 20
click at [388, 50] on input "JJ 96 57 58C" at bounding box center [415, 53] width 137 height 20
click at [376, 48] on input "JJ 96 5758C" at bounding box center [415, 53] width 137 height 20
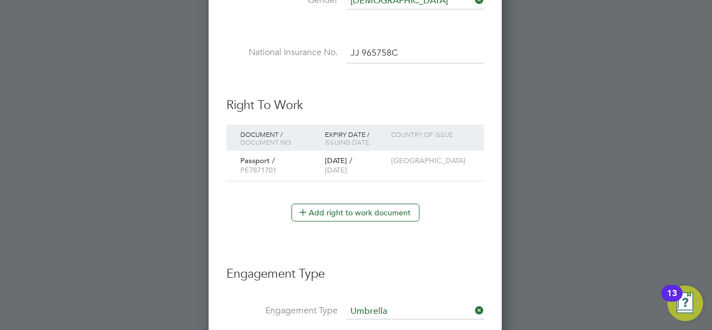
click at [363, 49] on input "JJ 965758C" at bounding box center [415, 53] width 137 height 20
click at [398, 84] on ul "New Worker Mandatory Fields Email Michael Gerard MCDonagh Mobile No 07926371609…" at bounding box center [355, 101] width 258 height 1224
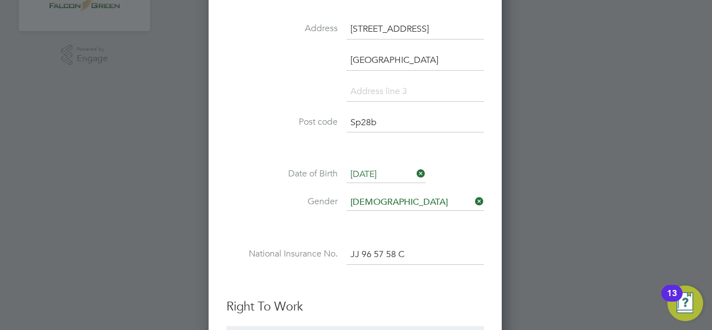
scroll to position [345, 0]
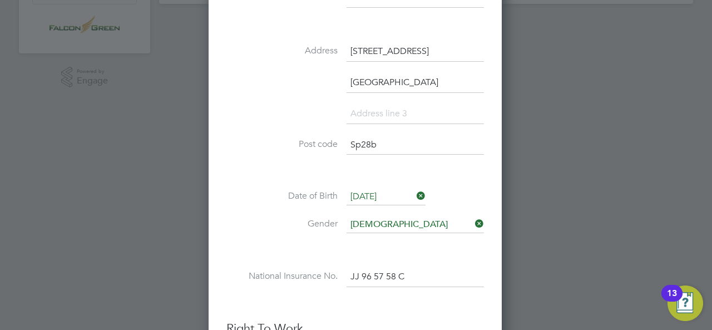
click at [400, 273] on input "JJ 96 57 58 C" at bounding box center [415, 277] width 137 height 20
click at [386, 272] on input "JJ 96 57 58C" at bounding box center [415, 277] width 137 height 20
click at [375, 272] on input "JJ 96 5758C" at bounding box center [415, 277] width 137 height 20
click at [363, 274] on input "JJ 965758C" at bounding box center [415, 277] width 137 height 20
type input "JJ 96 57 58 C"
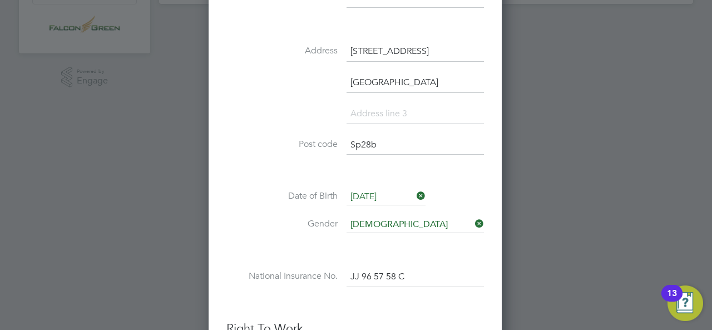
click at [389, 123] on li at bounding box center [355, 119] width 258 height 31
click at [388, 120] on input at bounding box center [415, 114] width 137 height 20
type input "S"
type input "s"
type input "Salisbury"
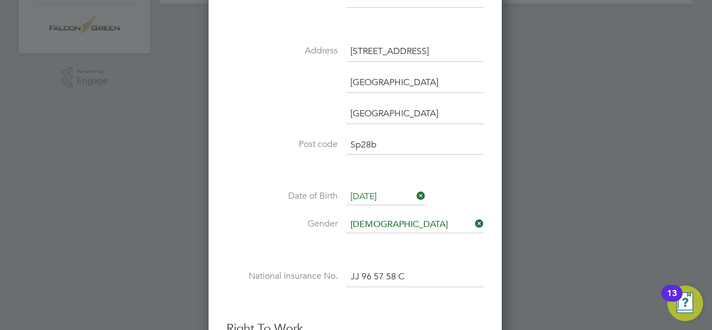
click at [218, 124] on div "New Worker Mandatory Fields Email Michael Gerard MCDonagh Mobile No 07926371609…" at bounding box center [355, 328] width 293 height 1262
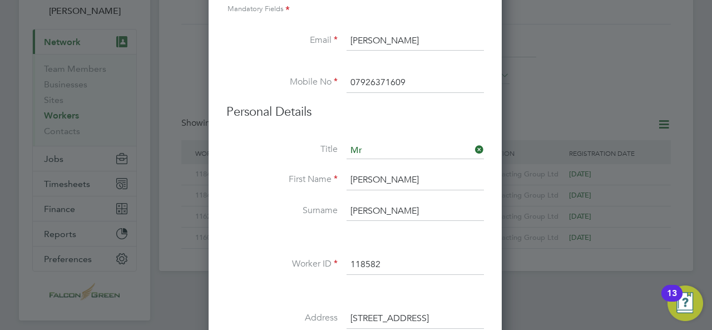
scroll to position [56, 0]
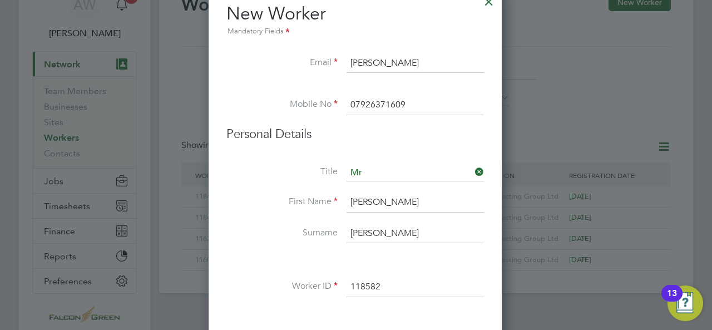
drag, startPoint x: 456, startPoint y: 63, endPoint x: 308, endPoint y: 49, distance: 148.7
paste input "[EMAIL_ADDRESS][DOMAIN_NAME]"
type input "[EMAIL_ADDRESS][DOMAIN_NAME]"
click at [474, 292] on input "118582" at bounding box center [415, 287] width 137 height 20
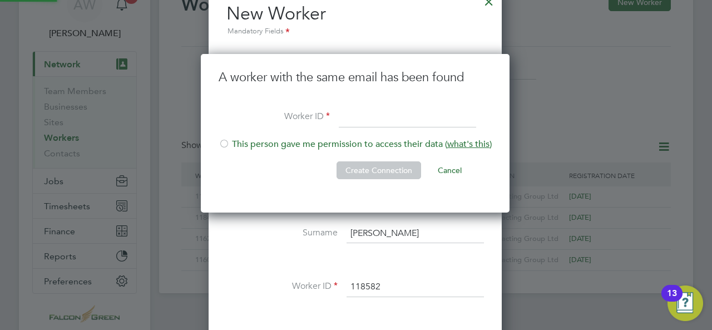
scroll to position [159, 311]
click at [456, 169] on button "Cancel" at bounding box center [450, 170] width 42 height 18
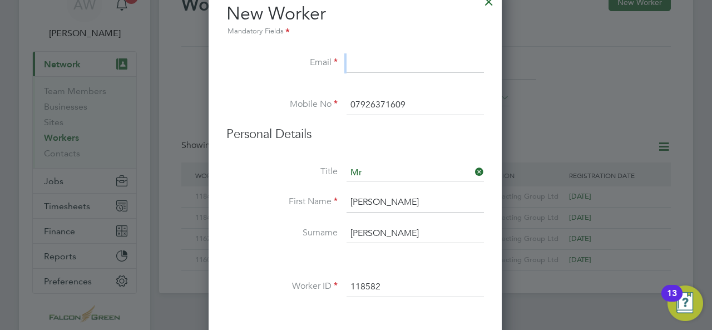
click at [369, 59] on input at bounding box center [415, 63] width 137 height 20
paste input "[EMAIL_ADDRESS][DOMAIN_NAME]"
type input "[EMAIL_ADDRESS][DOMAIN_NAME]"
click at [402, 63] on input "[EMAIL_ADDRESS][DOMAIN_NAME]" at bounding box center [415, 63] width 137 height 20
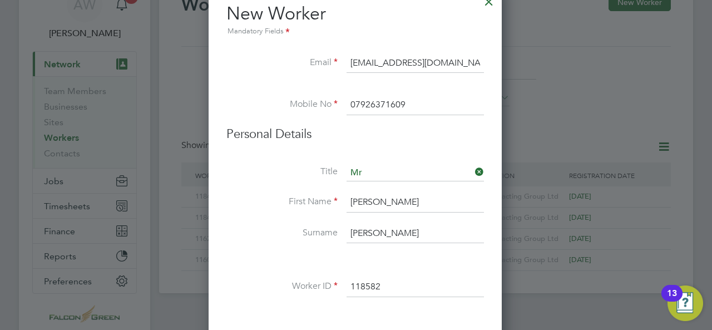
click at [252, 185] on li "Title Mr" at bounding box center [355, 179] width 258 height 28
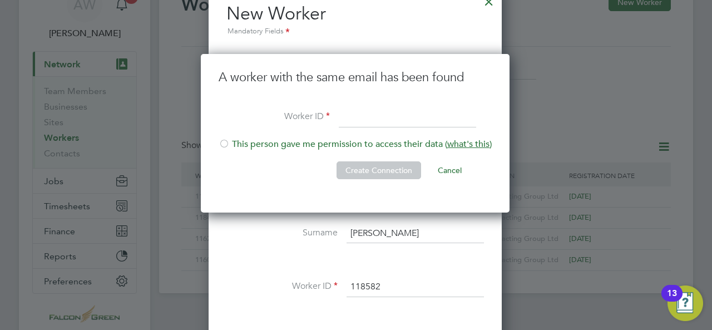
click at [259, 225] on li "Surname McDonagh" at bounding box center [355, 239] width 258 height 31
click at [449, 170] on button "Cancel" at bounding box center [450, 170] width 42 height 18
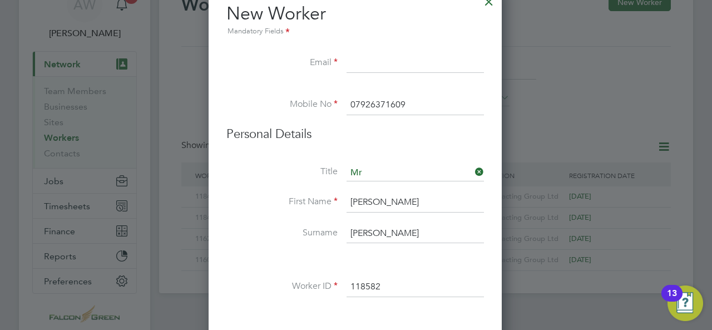
click at [364, 61] on input at bounding box center [415, 63] width 137 height 20
paste input "[EMAIL_ADDRESS][DOMAIN_NAME]"
type input "[EMAIL_ADDRESS][DOMAIN_NAME]"
click at [584, 96] on div at bounding box center [356, 165] width 712 height 330
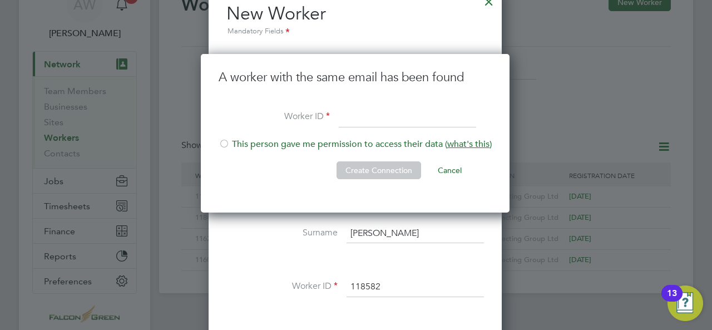
click at [450, 101] on li "A worker with the same email has been found" at bounding box center [355, 89] width 273 height 38
click at [449, 168] on button "Cancel" at bounding box center [450, 170] width 42 height 18
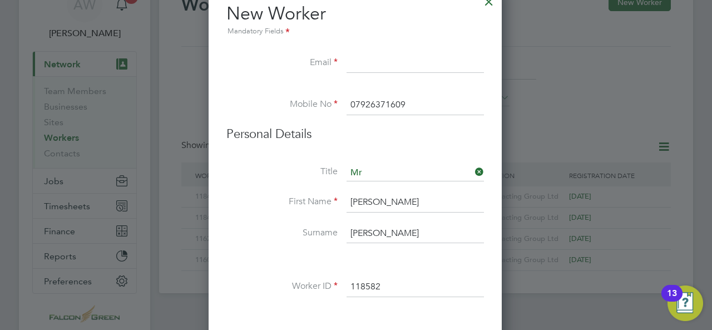
click at [386, 50] on li "New Worker Mandatory Fields" at bounding box center [355, 27] width 258 height 51
click at [375, 64] on input at bounding box center [415, 63] width 137 height 20
paste input "[EMAIL_ADDRESS][DOMAIN_NAME]"
type input "[EMAIL_ADDRESS][DOMAIN_NAME]"
click at [594, 77] on div at bounding box center [356, 165] width 712 height 330
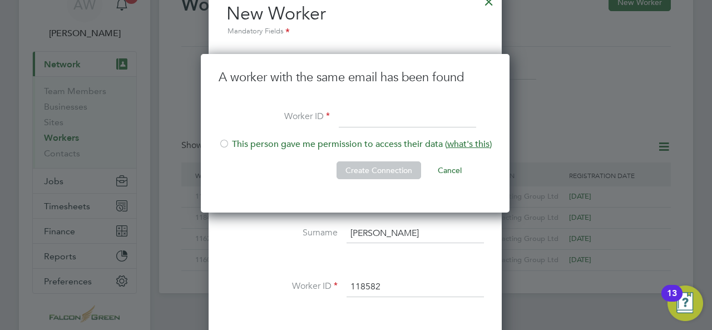
click at [447, 174] on button "Cancel" at bounding box center [450, 170] width 42 height 18
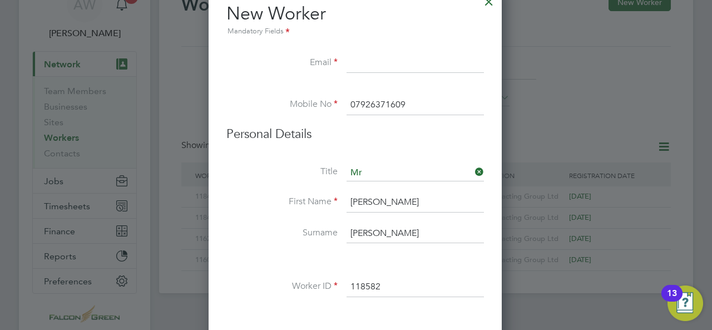
click at [272, 204] on label "First Name" at bounding box center [281, 202] width 111 height 12
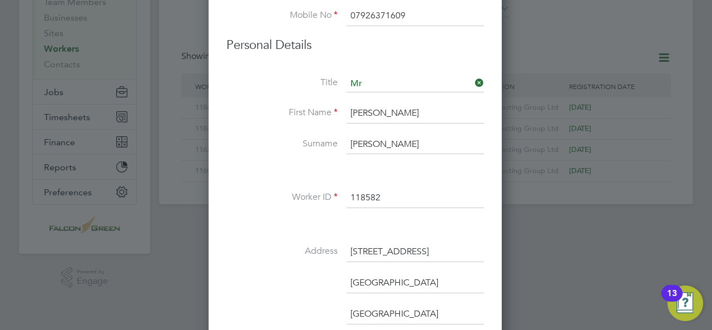
scroll to position [100, 0]
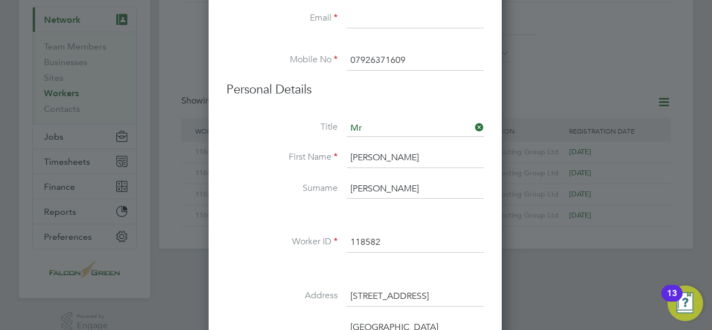
click at [393, 19] on input at bounding box center [415, 19] width 137 height 20
paste input "[EMAIL_ADDRESS][DOMAIN_NAME]"
type input "[EMAIL_ADDRESS][DOMAIN_NAME]"
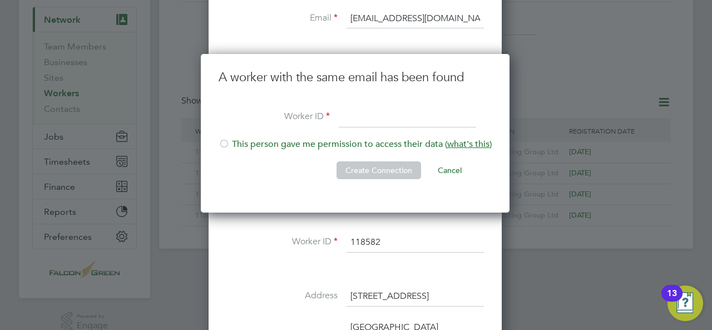
click at [251, 149] on li "This person gave me permission to access their data ( what's this )" at bounding box center [355, 150] width 273 height 23
click at [368, 112] on input at bounding box center [407, 117] width 137 height 20
type input "118582"
click at [380, 173] on button "Create Connection" at bounding box center [379, 170] width 85 height 18
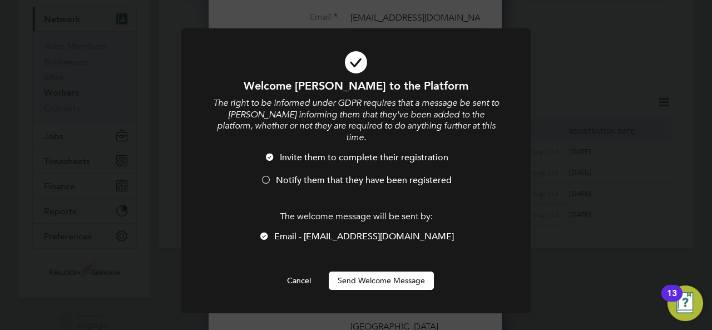
scroll to position [0, 0]
click at [359, 272] on button "Send Welcome Message" at bounding box center [381, 281] width 105 height 18
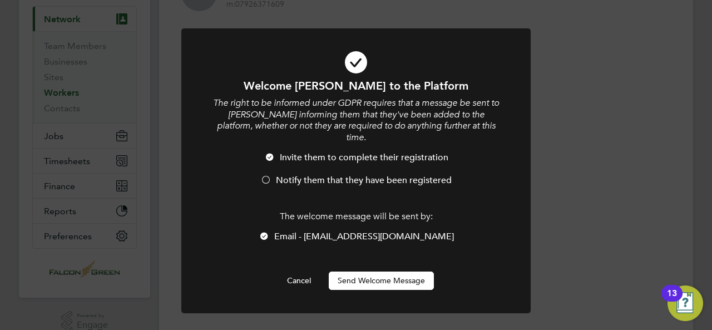
click at [366, 272] on button "Send Welcome Message" at bounding box center [381, 281] width 105 height 18
click at [348, 175] on span "Notify them that they have been registered" at bounding box center [364, 180] width 176 height 11
click at [392, 272] on button "Send Welcome Message" at bounding box center [381, 281] width 105 height 18
click at [304, 264] on div "Welcome Michael to the Platform The right to be informed under GDPR requires th…" at bounding box center [355, 183] width 289 height 211
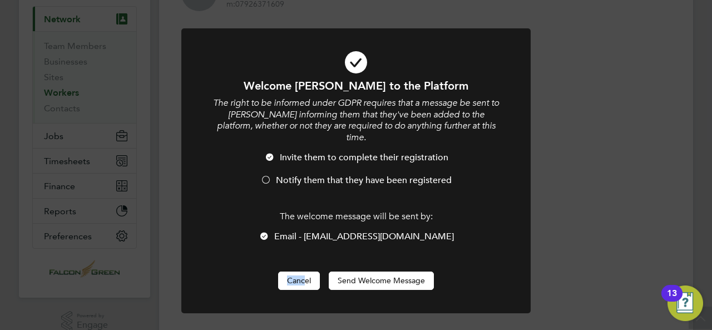
click at [305, 272] on button "Cancel" at bounding box center [299, 281] width 42 height 18
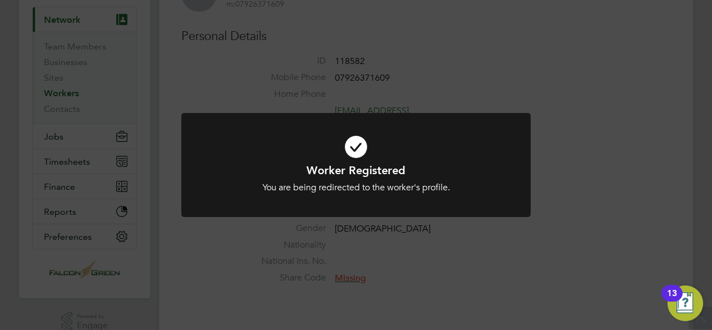
click at [478, 46] on div "Worker Registered You are being redirected to the worker's profile. Cancel Okay" at bounding box center [356, 165] width 712 height 330
click at [352, 143] on icon at bounding box center [355, 146] width 289 height 43
click at [348, 149] on icon at bounding box center [355, 146] width 289 height 43
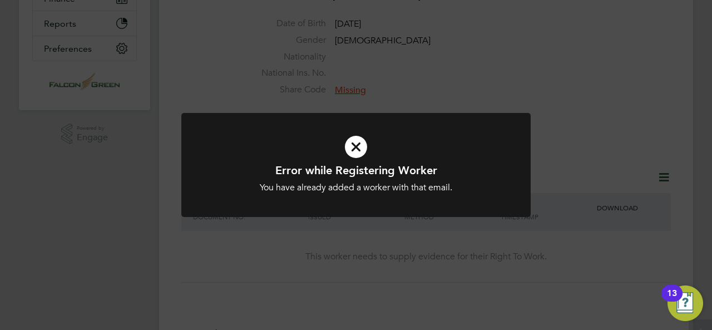
scroll to position [577, 0]
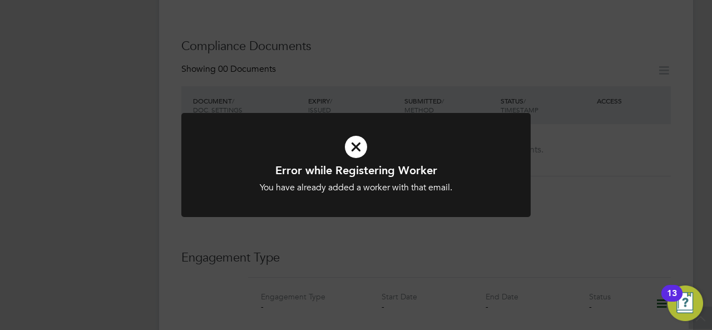
click at [355, 144] on icon at bounding box center [355, 146] width 289 height 43
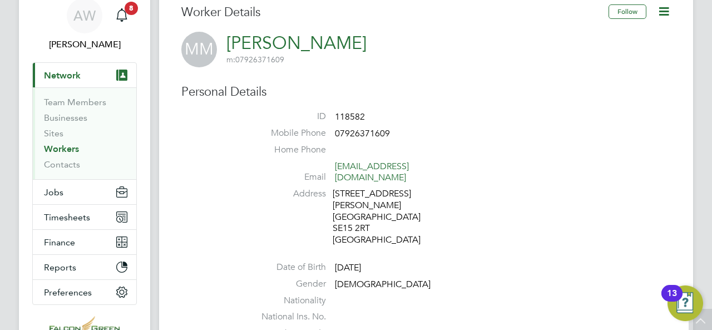
scroll to position [22, 0]
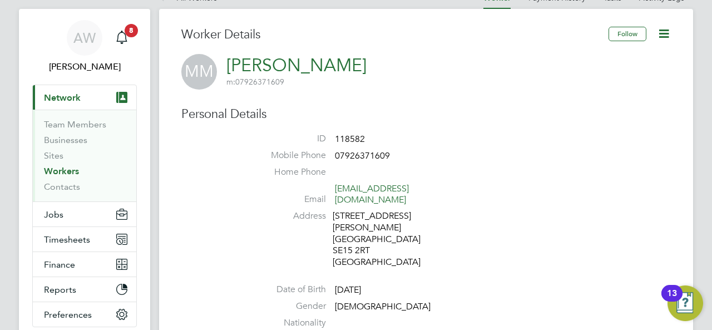
click at [667, 41] on icon at bounding box center [664, 34] width 14 height 14
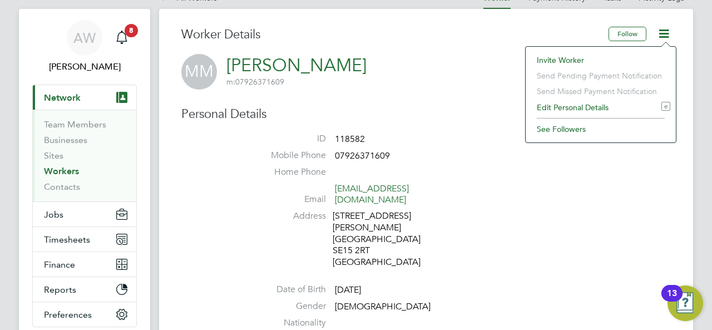
click at [588, 105] on li "Edit Personal Details e" at bounding box center [600, 108] width 139 height 16
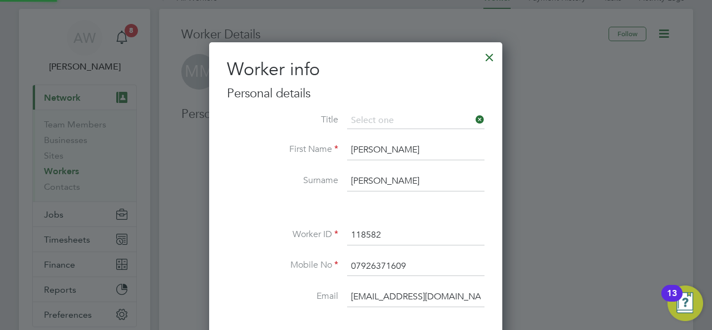
scroll to position [657, 294]
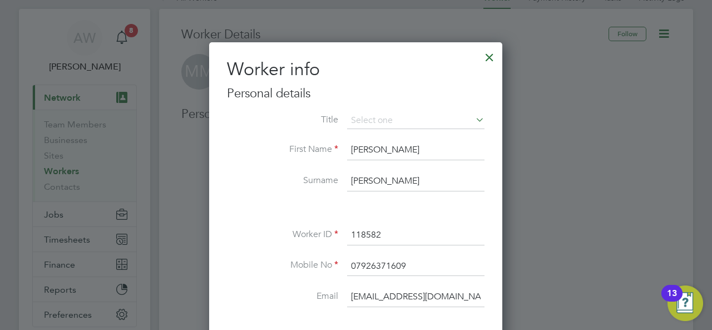
drag, startPoint x: 390, startPoint y: 238, endPoint x: 339, endPoint y: 230, distance: 51.2
click at [339, 232] on li "Worker ID 118582" at bounding box center [356, 240] width 258 height 31
paste input "476"
click at [232, 270] on li "Mobile No 07926371609" at bounding box center [356, 272] width 258 height 31
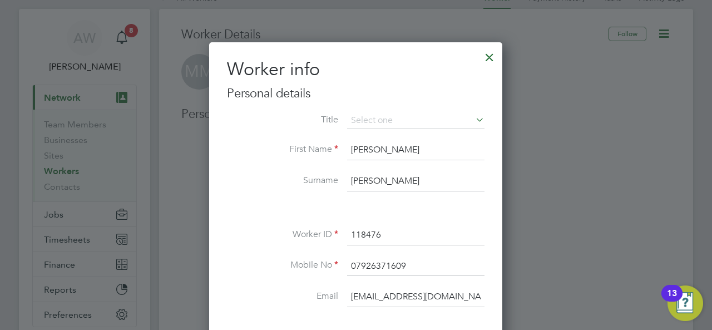
drag, startPoint x: 397, startPoint y: 233, endPoint x: 352, endPoint y: 228, distance: 45.4
click at [351, 229] on input "118476" at bounding box center [415, 235] width 137 height 20
paste input "07498579938"
type input "07498579938"
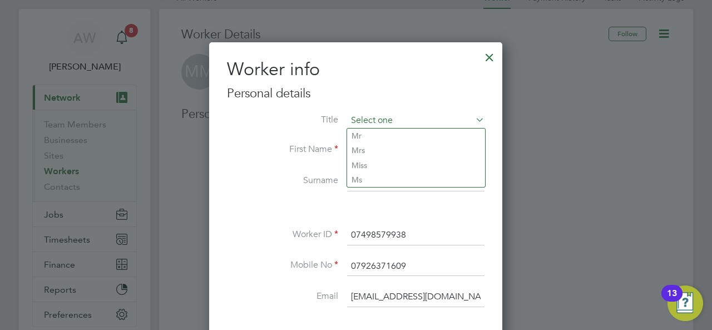
click at [379, 120] on input at bounding box center [415, 120] width 137 height 17
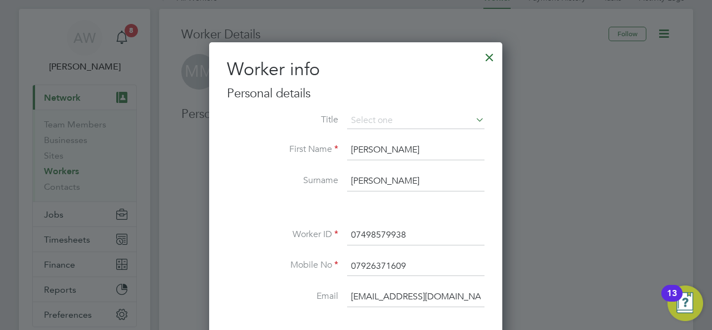
click at [376, 137] on li "Mr" at bounding box center [416, 136] width 138 height 14
type input "Mr"
click at [252, 205] on li at bounding box center [356, 209] width 258 height 12
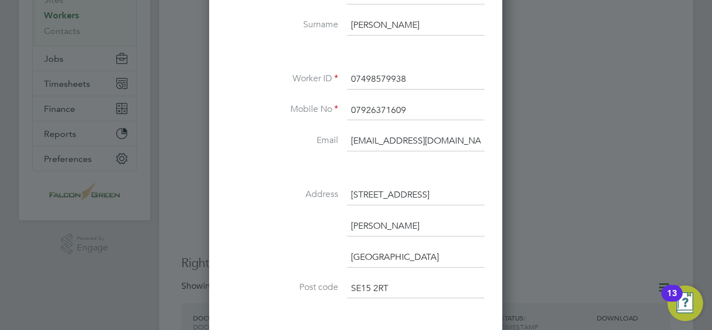
scroll to position [156, 0]
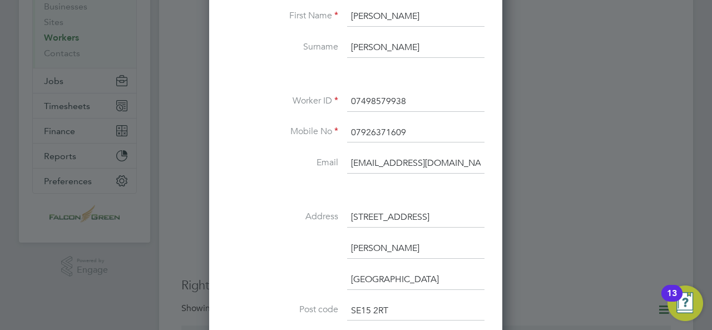
drag, startPoint x: 423, startPoint y: 97, endPoint x: 382, endPoint y: 109, distance: 42.7
click at [353, 93] on input "07498579938" at bounding box center [415, 102] width 137 height 20
drag, startPoint x: 363, startPoint y: 130, endPoint x: 343, endPoint y: 128, distance: 20.2
click at [343, 129] on li "Mobile No 07926371609" at bounding box center [356, 138] width 258 height 31
paste input "498579938"
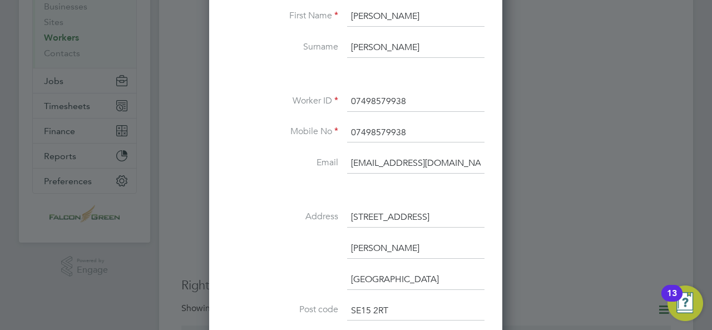
type input "07498579938"
drag, startPoint x: 410, startPoint y: 103, endPoint x: 355, endPoint y: 94, distance: 55.3
click at [355, 94] on input "07498579938" at bounding box center [415, 102] width 137 height 20
type input "0"
paste input "118582"
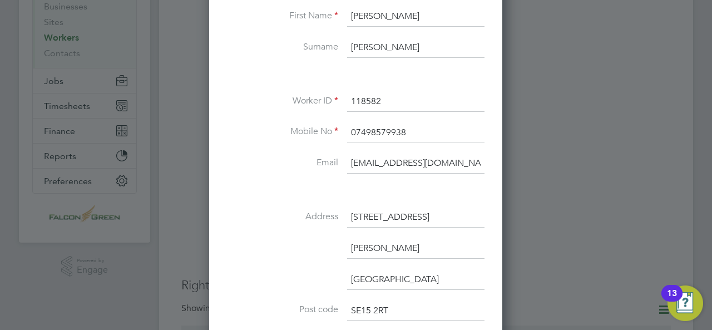
type input "118582"
click at [254, 182] on li "Email Mimcd2010@gmail.com" at bounding box center [356, 169] width 258 height 31
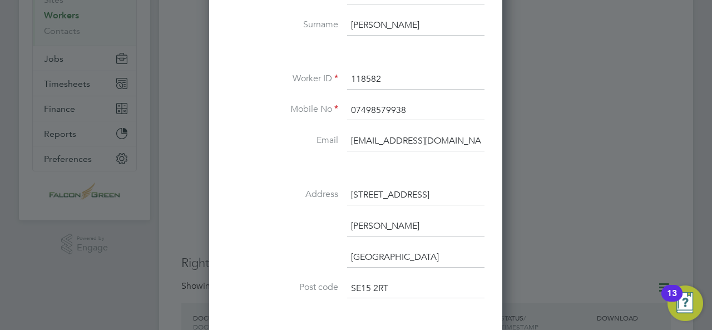
scroll to position [200, 0]
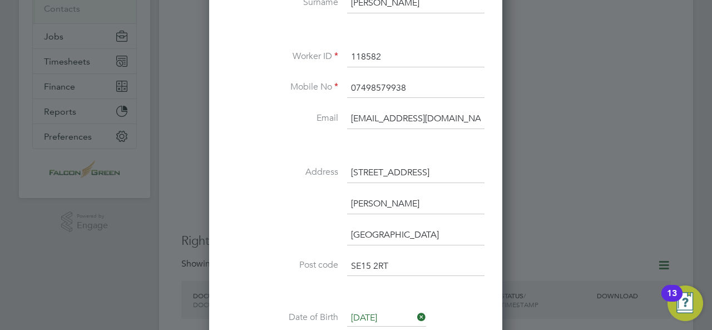
drag, startPoint x: 401, startPoint y: 170, endPoint x: 355, endPoint y: 166, distance: 46.4
click at [355, 166] on input "4 Burnhill Close" at bounding box center [415, 173] width 137 height 20
type input "4"
drag, startPoint x: 396, startPoint y: 205, endPoint x: 338, endPoint y: 201, distance: 57.5
click at [338, 201] on li "Peckham" at bounding box center [356, 209] width 258 height 31
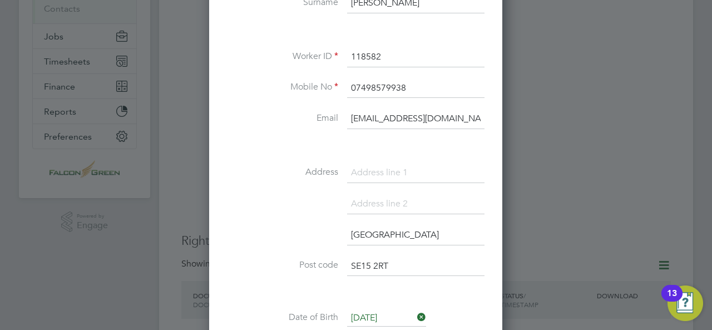
drag, startPoint x: 398, startPoint y: 265, endPoint x: 338, endPoint y: 255, distance: 60.9
click at [338, 257] on li "Post code SE15 2RT" at bounding box center [356, 272] width 258 height 31
paste input "Jj965758c"
type input "Jj965758c"
drag, startPoint x: 395, startPoint y: 230, endPoint x: 336, endPoint y: 226, distance: 59.1
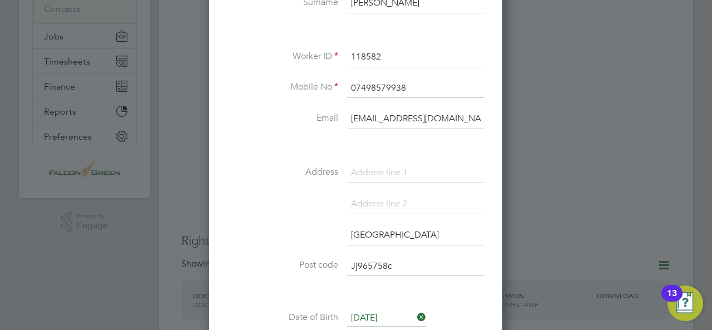
click at [337, 228] on li "London" at bounding box center [356, 240] width 258 height 31
type input "s"
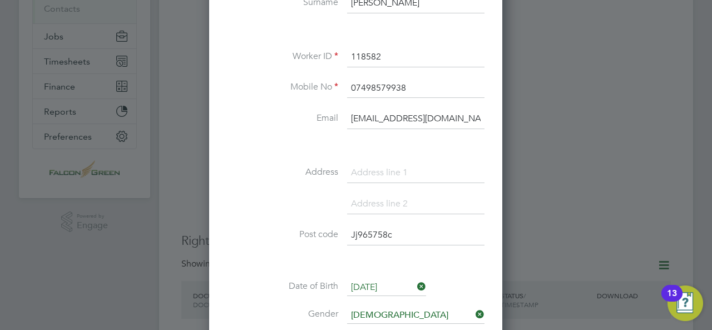
scroll to position [6, 5]
click at [392, 229] on input "Jj965758c" at bounding box center [415, 235] width 137 height 20
click at [375, 206] on input at bounding box center [415, 204] width 137 height 20
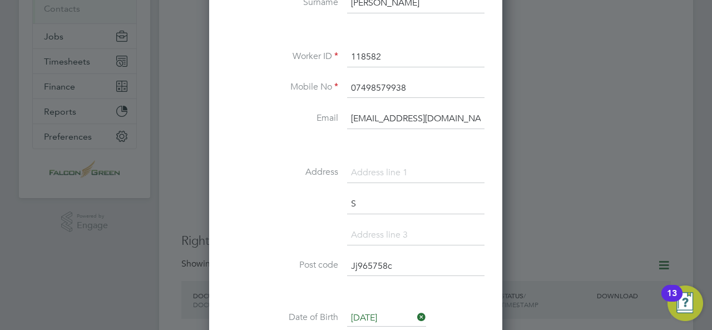
type input "S"
drag, startPoint x: 393, startPoint y: 269, endPoint x: 300, endPoint y: 261, distance: 93.9
click at [300, 261] on li "Post code Jj965758c" at bounding box center [356, 272] width 258 height 31
type input "="
click at [369, 211] on li "S" at bounding box center [356, 209] width 258 height 31
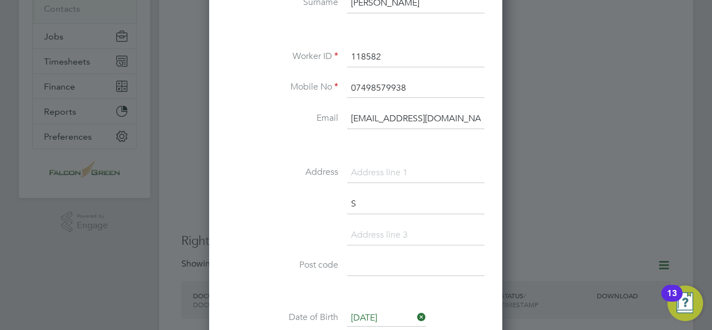
click at [367, 207] on input "S" at bounding box center [415, 204] width 137 height 20
type input "Salisbury"
click at [276, 214] on li "Salisbury" at bounding box center [356, 209] width 258 height 31
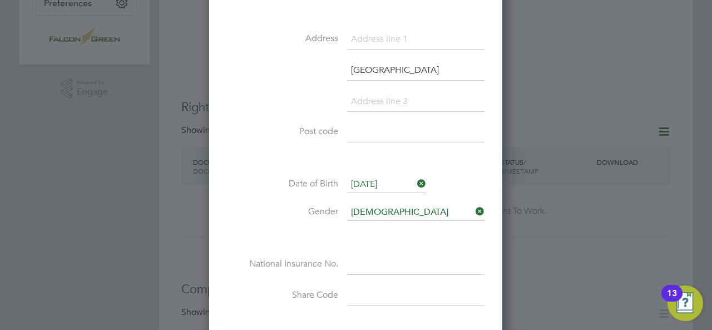
scroll to position [356, 0]
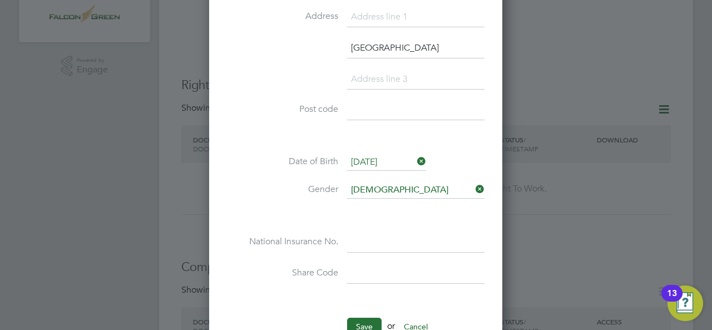
click at [369, 239] on input at bounding box center [415, 243] width 137 height 20
paste input "Jj965758c"
type input "JJ 96 57 58 C"
click at [257, 195] on li "Gender Male" at bounding box center [356, 196] width 258 height 28
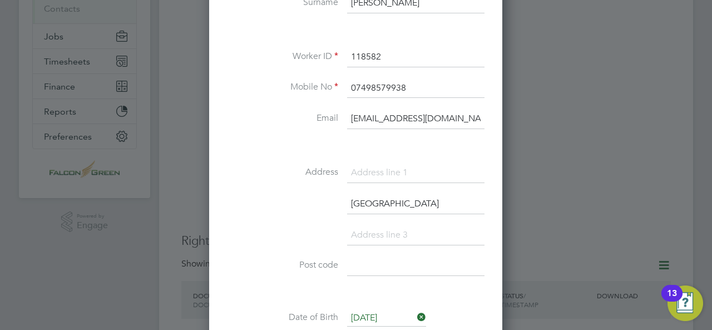
scroll to position [223, 0]
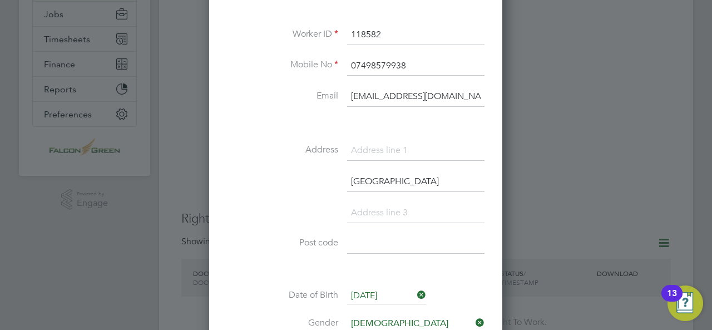
click at [401, 146] on input at bounding box center [415, 151] width 137 height 20
paste input "[STREET_ADDRESS]"
drag, startPoint x: 461, startPoint y: 149, endPoint x: 486, endPoint y: 150, distance: 25.1
click at [486, 150] on div "Worker info Personal details Title Mr First Name Michael Surname Mcdonagh Worke…" at bounding box center [355, 172] width 293 height 661
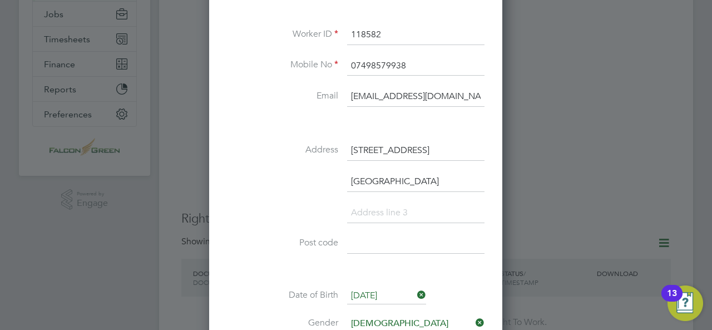
drag, startPoint x: 457, startPoint y: 147, endPoint x: 514, endPoint y: 150, distance: 57.4
type input "3 oaktree field Odstock road Salisbury"
click at [359, 231] on li at bounding box center [356, 218] width 258 height 31
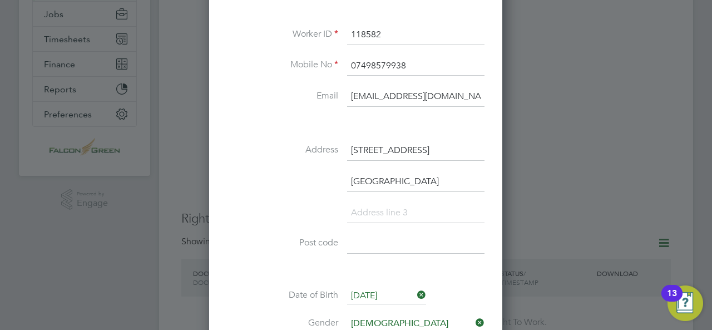
scroll to position [0, 0]
click at [370, 240] on input at bounding box center [415, 244] width 137 height 20
paste input "Sp28b"
type input "Sp28b"
click at [238, 240] on label "Post code" at bounding box center [282, 243] width 111 height 12
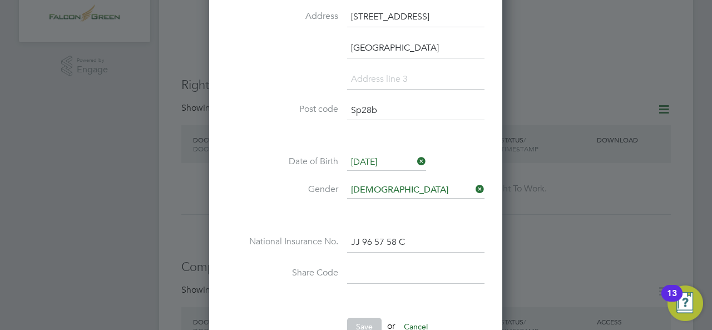
scroll to position [378, 0]
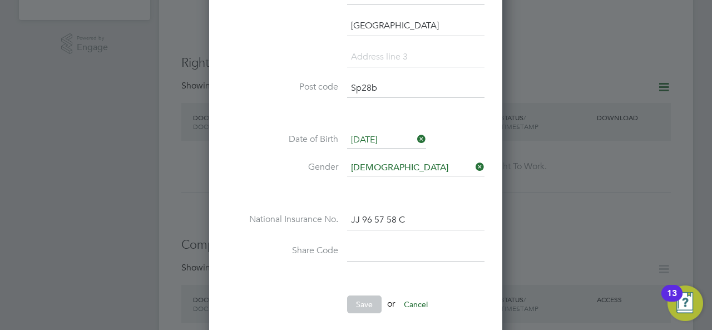
click at [384, 238] on div "Title Mr First Name Michael Surname Mcdonagh Worker ID 118582 Mobile No 0749857…" at bounding box center [356, 20] width 258 height 528
type input "d"
click at [234, 161] on label "Gender" at bounding box center [282, 167] width 111 height 12
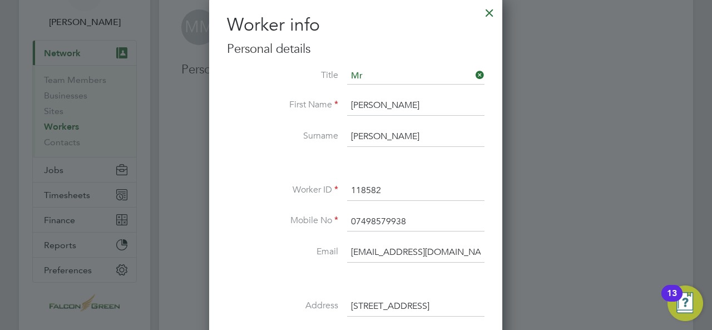
scroll to position [45, 0]
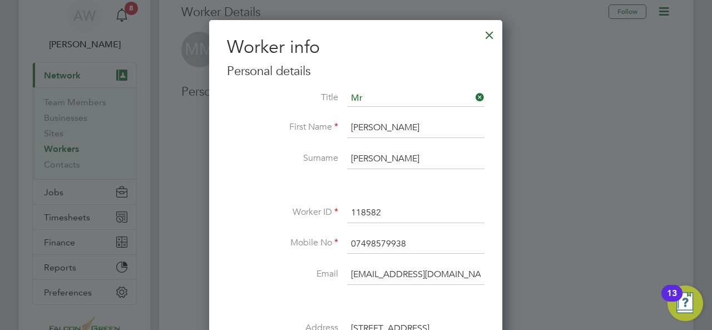
drag, startPoint x: 412, startPoint y: 125, endPoint x: 410, endPoint y: 120, distance: 5.8
click at [411, 121] on input "Michael" at bounding box center [415, 128] width 137 height 20
click at [422, 203] on input "118582" at bounding box center [415, 213] width 137 height 20
click at [473, 270] on input "[EMAIL_ADDRESS][DOMAIN_NAME]" at bounding box center [415, 275] width 137 height 20
click at [412, 291] on li "Email Mimcd2010@gmail.com" at bounding box center [356, 280] width 258 height 31
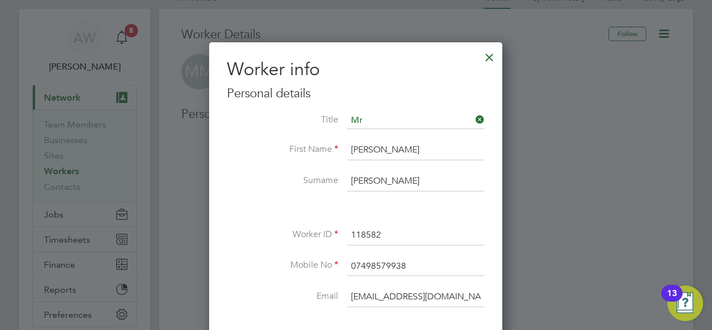
scroll to position [0, 0]
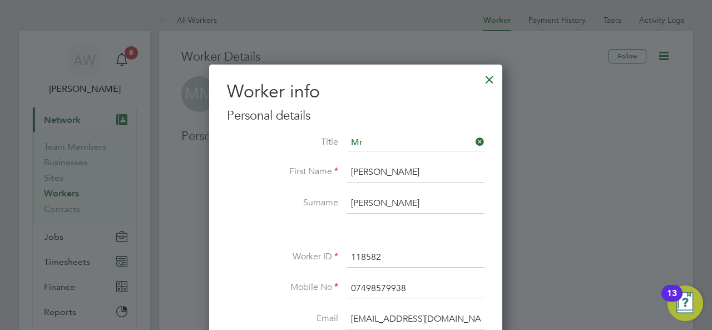
click at [491, 72] on div at bounding box center [490, 77] width 20 height 20
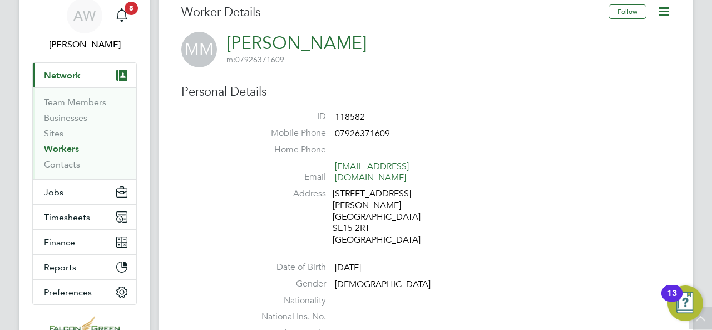
scroll to position [22, 0]
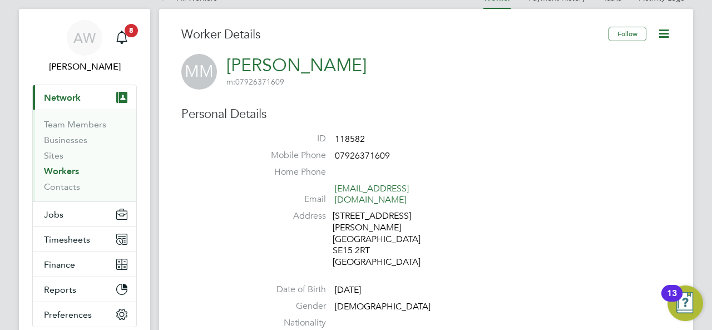
click at [67, 166] on link "Workers" at bounding box center [61, 171] width 35 height 11
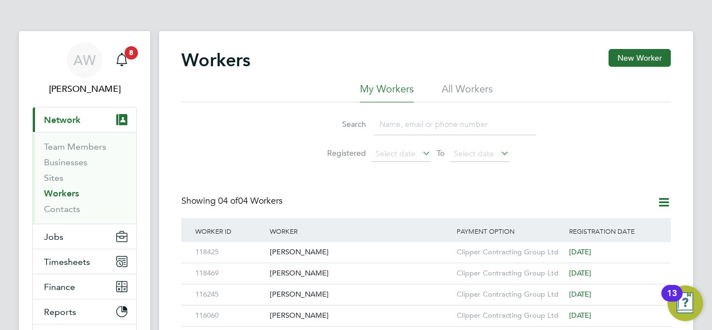
click at [646, 127] on div "Search Registered Select date To Select date" at bounding box center [426, 134] width 490 height 65
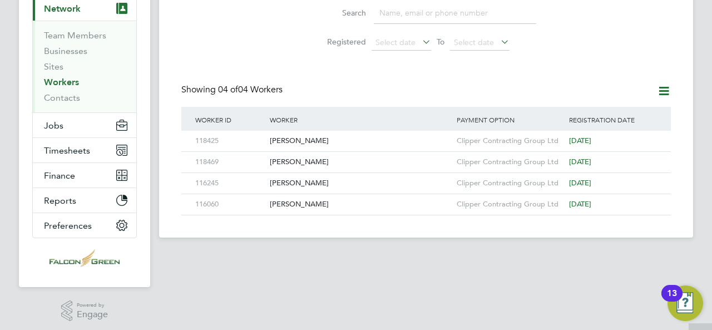
scroll to position [115, 0]
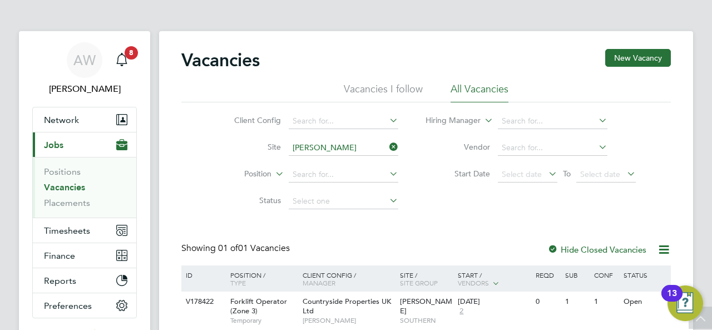
scroll to position [67, 0]
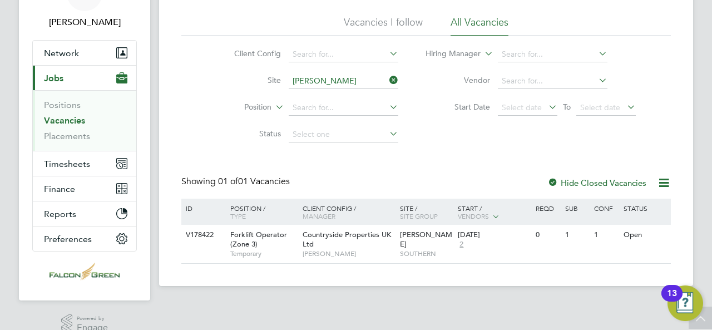
click at [62, 80] on span "Jobs" at bounding box center [53, 78] width 19 height 11
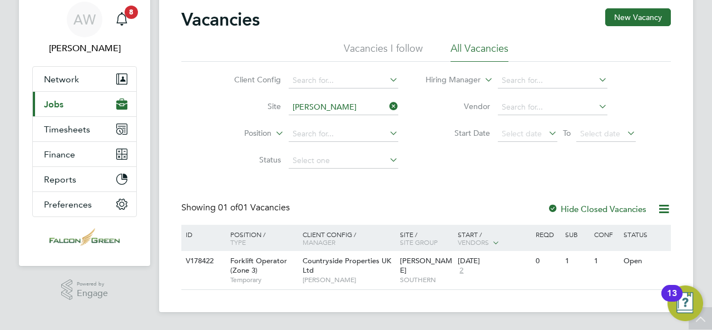
scroll to position [40, 0]
click at [70, 75] on span "Network" at bounding box center [61, 80] width 35 height 11
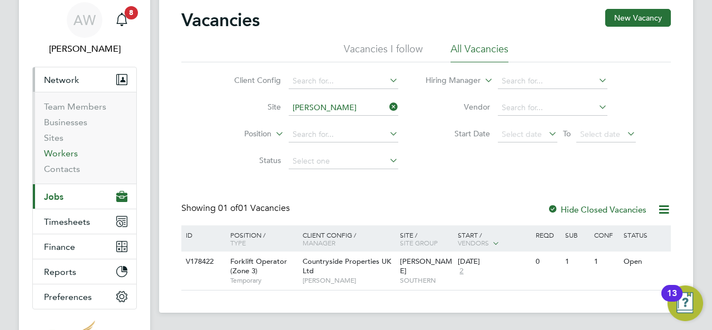
click at [71, 154] on link "Workers" at bounding box center [61, 153] width 34 height 11
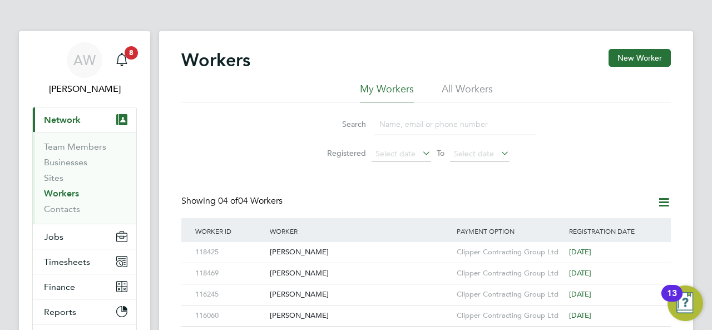
click at [637, 46] on div "Workers New Worker My Workers All Workers Search Registered Select date To Sele…" at bounding box center [426, 190] width 534 height 318
click at [642, 54] on button "New Worker" at bounding box center [640, 58] width 62 height 18
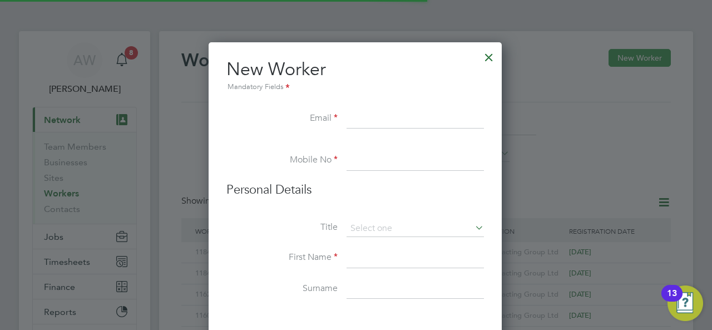
scroll to position [942, 294]
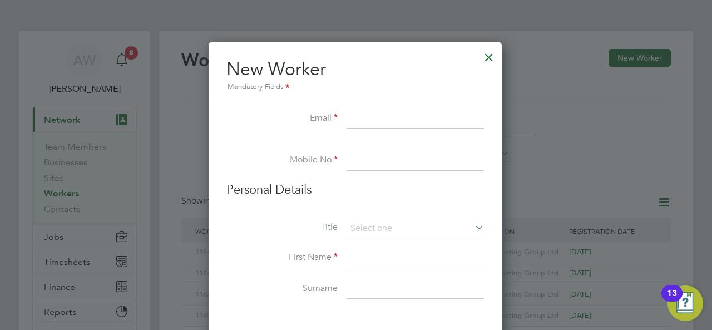
paste input "[EMAIL_ADDRESS][DOMAIN_NAME]"
type input "[EMAIL_ADDRESS][DOMAIN_NAME]"
click at [390, 152] on input at bounding box center [415, 161] width 137 height 20
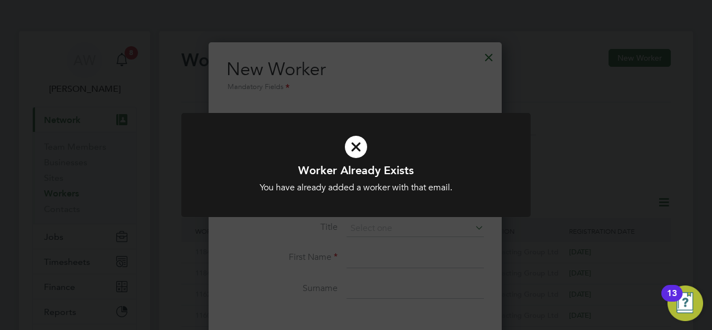
click at [358, 142] on icon at bounding box center [355, 146] width 289 height 43
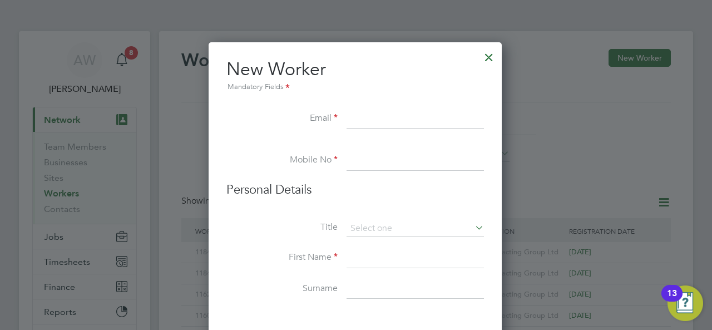
click at [490, 59] on div at bounding box center [489, 55] width 20 height 20
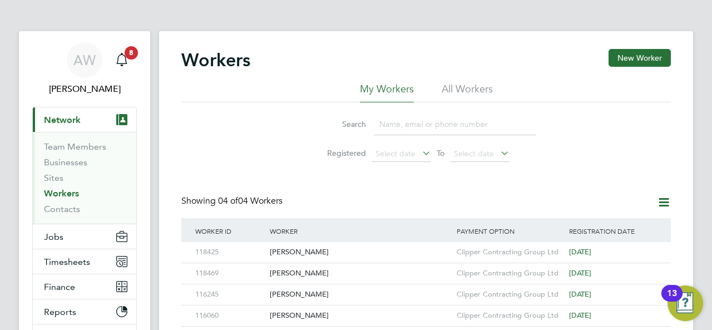
click at [71, 189] on link "Workers" at bounding box center [61, 193] width 35 height 11
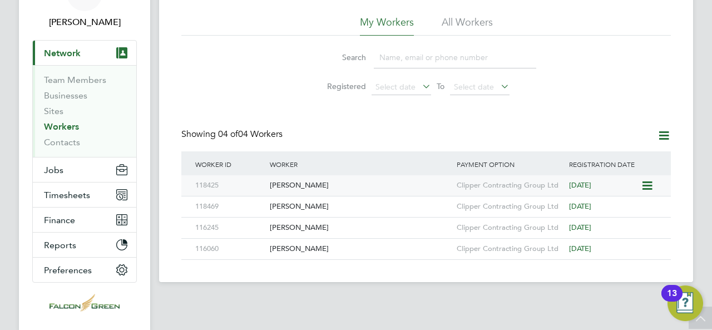
scroll to position [89, 0]
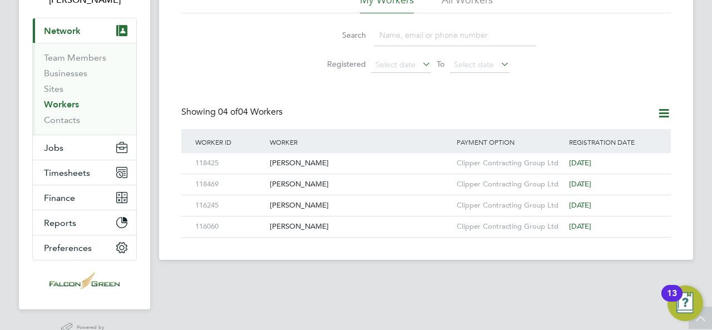
click at [668, 110] on icon at bounding box center [664, 113] width 14 height 14
click at [495, 87] on div "Workers New Worker My Workers All Workers Search Registered Select date To Sele…" at bounding box center [426, 99] width 490 height 278
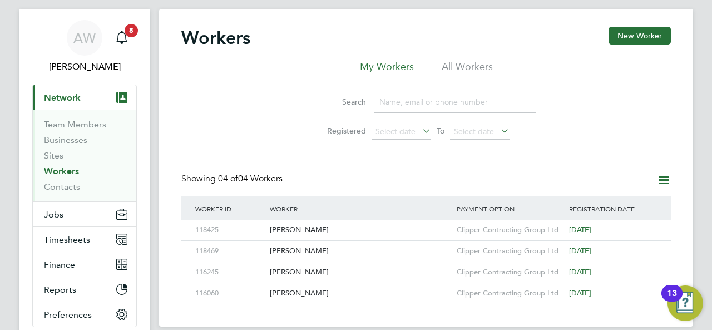
scroll to position [0, 0]
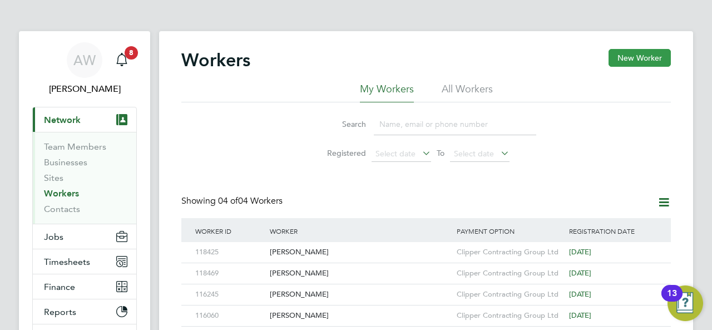
click at [657, 56] on button "New Worker" at bounding box center [640, 58] width 62 height 18
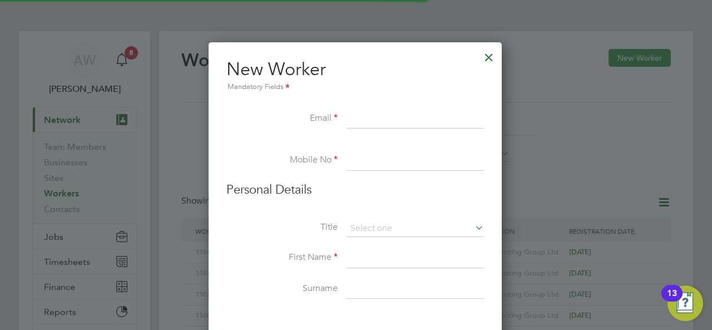
scroll to position [942, 294]
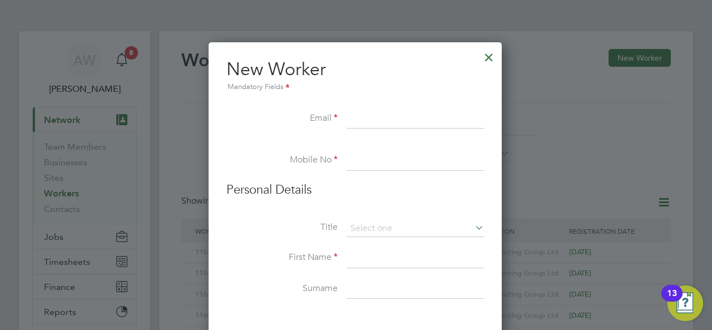
paste input "[EMAIL_ADDRESS][DOMAIN_NAME]"
type input "[EMAIL_ADDRESS][DOMAIN_NAME]"
click at [373, 154] on input at bounding box center [415, 161] width 137 height 20
paste input "07498579938"
type input "07498579938"
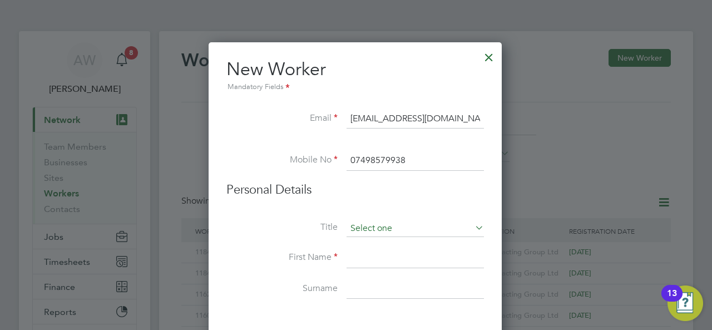
drag, startPoint x: 376, startPoint y: 237, endPoint x: 375, endPoint y: 231, distance: 6.1
click at [375, 237] on li "Title" at bounding box center [355, 234] width 258 height 28
click at [375, 230] on input at bounding box center [415, 228] width 137 height 17
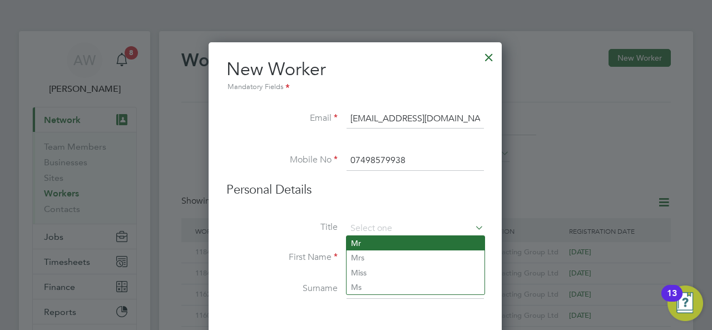
click at [375, 240] on li "Mr" at bounding box center [416, 243] width 138 height 14
type input "Mr"
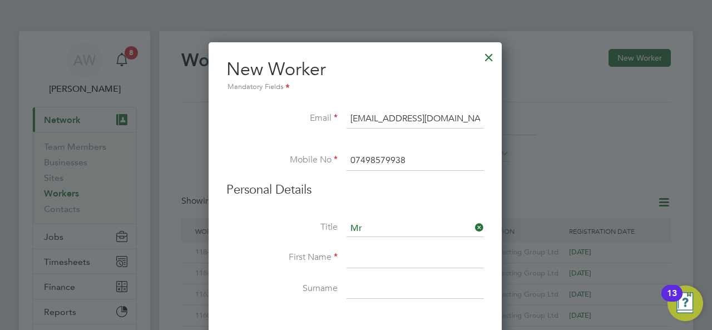
click at [368, 260] on input at bounding box center [415, 258] width 137 height 20
type input "[PERSON_NAME]"
click at [372, 288] on input at bounding box center [415, 289] width 137 height 20
type input "[PERSON_NAME]"
click at [614, 205] on div at bounding box center [356, 165] width 712 height 330
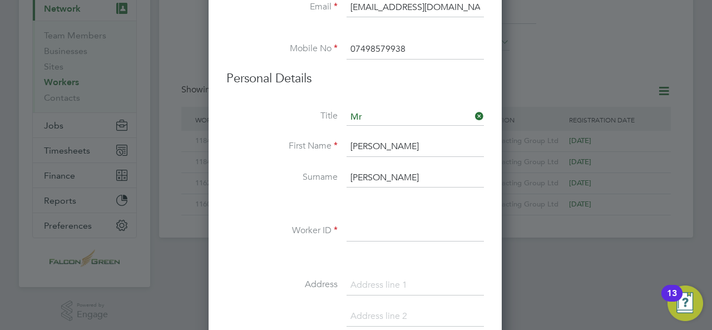
scroll to position [134, 0]
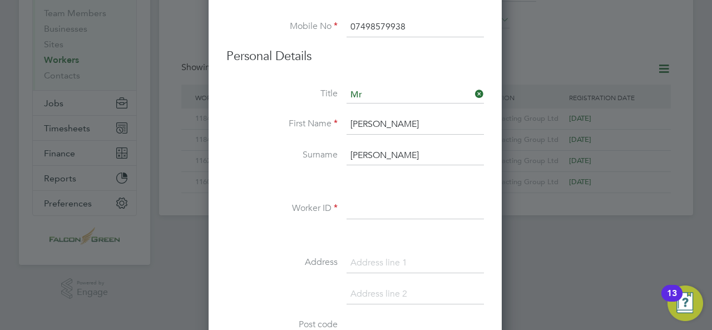
click at [367, 196] on div "Title Mr First Name [PERSON_NAME] Surname [PERSON_NAME] Worker ID Address Post …" at bounding box center [355, 289] width 258 height 404
click at [365, 202] on input at bounding box center [415, 209] width 137 height 20
paste input "118476"
type input "118476"
click at [367, 260] on input at bounding box center [415, 263] width 137 height 20
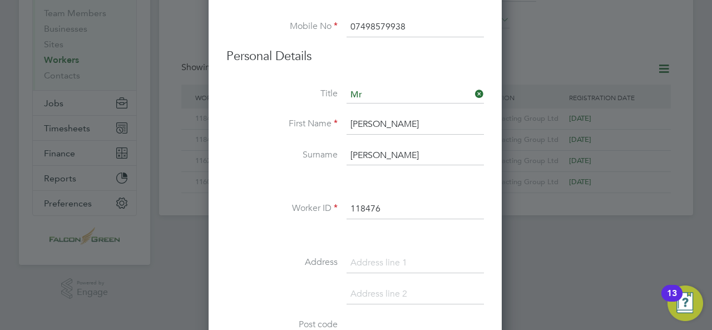
paste input "[STREET_ADDRESS]"
drag, startPoint x: 445, startPoint y: 260, endPoint x: 491, endPoint y: 259, distance: 45.6
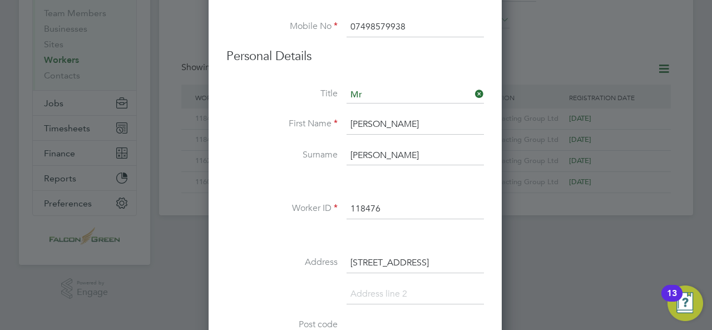
type input "[STREET_ADDRESS]"
click at [377, 297] on input at bounding box center [415, 294] width 137 height 20
click at [461, 316] on input at bounding box center [415, 326] width 137 height 20
click at [395, 297] on input at bounding box center [415, 294] width 137 height 20
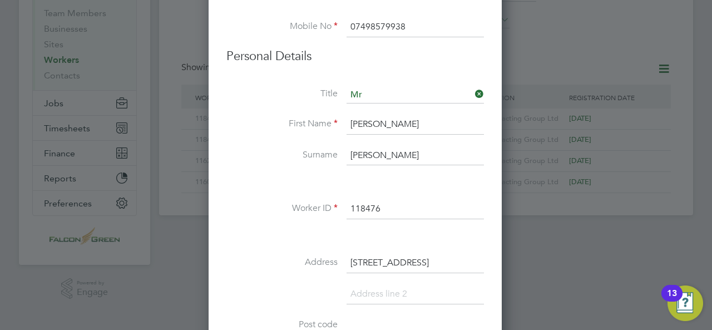
click at [294, 287] on li at bounding box center [355, 299] width 258 height 31
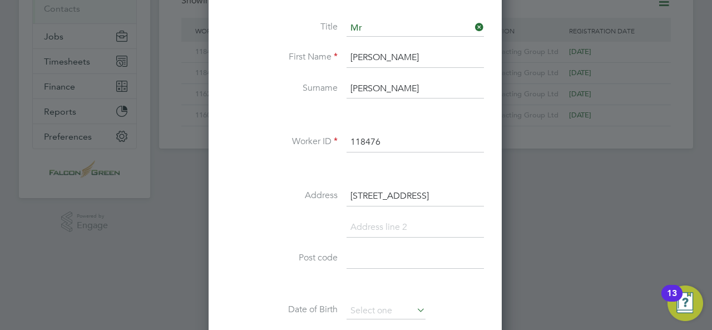
scroll to position [223, 0]
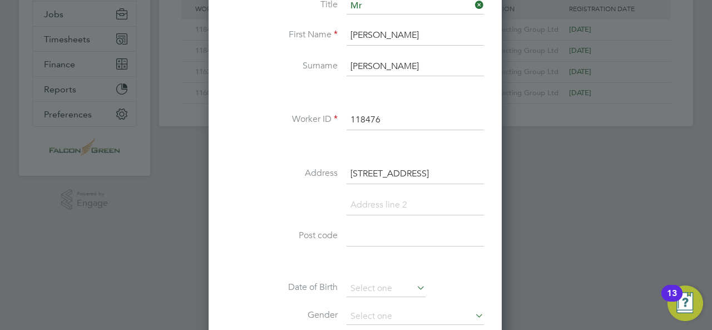
click at [378, 235] on input at bounding box center [415, 236] width 137 height 20
paste input "SO50 9L"
type input "SO50 9L"
click at [238, 237] on label "Post code" at bounding box center [281, 236] width 111 height 12
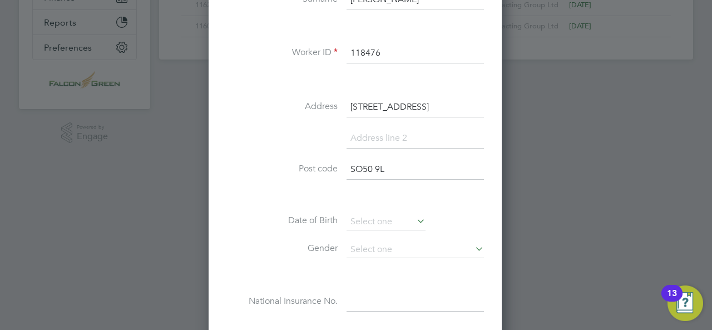
scroll to position [0, 21]
drag, startPoint x: 355, startPoint y: 106, endPoint x: 524, endPoint y: 87, distance: 169.7
paste input "[STREET_ADDRESS]"
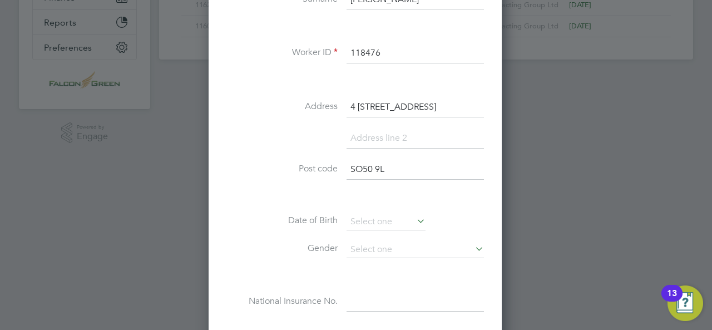
drag, startPoint x: 377, startPoint y: 105, endPoint x: 356, endPoint y: 107, distance: 21.3
click at [293, 100] on li "Address [STREET_ADDRESS]" at bounding box center [355, 112] width 258 height 31
click at [358, 104] on input "4 [STREET_ADDRESS]" at bounding box center [415, 107] width 137 height 20
type input "ock road [GEOGRAPHIC_DATA] Sp28b"
drag, startPoint x: 469, startPoint y: 98, endPoint x: 348, endPoint y: 94, distance: 120.8
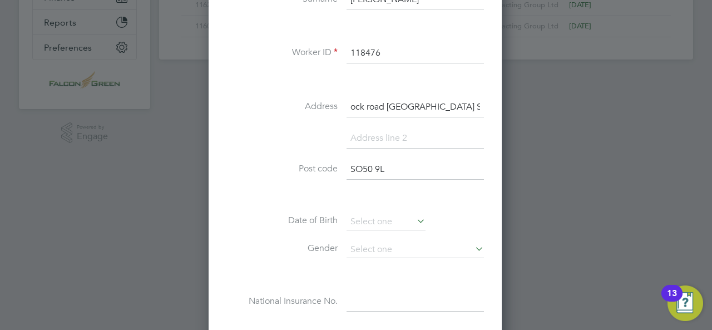
click at [348, 94] on div "Title Mr First Name [PERSON_NAME] Surname [PERSON_NAME] Worker ID 118476 Addres…" at bounding box center [355, 133] width 258 height 404
paste input "[STREET_ADDRESS]"
drag, startPoint x: 366, startPoint y: 109, endPoint x: 303, endPoint y: 103, distance: 63.7
click at [303, 103] on li "Address [STREET_ADDRESS]" at bounding box center [355, 112] width 258 height 31
click at [387, 107] on input "[STREET_ADDRESS]" at bounding box center [415, 107] width 137 height 20
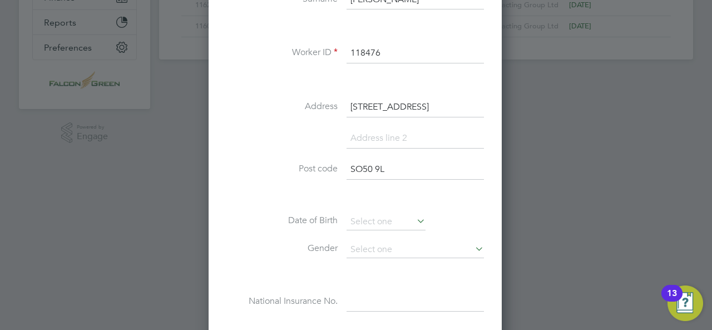
scroll to position [0, 52]
drag, startPoint x: 442, startPoint y: 107, endPoint x: 524, endPoint y: 104, distance: 82.4
type input "[STREET_ADDRESS]"
click at [384, 170] on input "SO50 9L" at bounding box center [415, 170] width 137 height 20
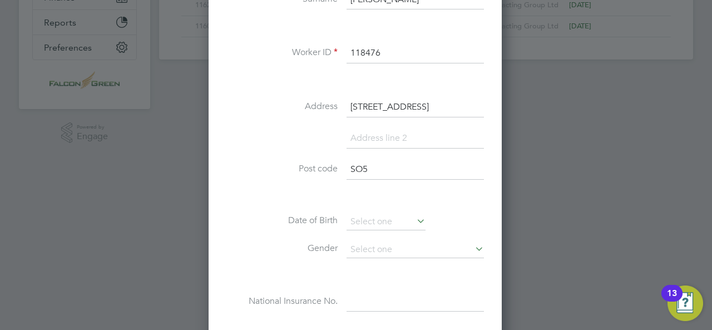
drag, startPoint x: 456, startPoint y: 106, endPoint x: 524, endPoint y: 102, distance: 68.0
click at [471, 106] on input "[STREET_ADDRESS]" at bounding box center [415, 107] width 137 height 20
click at [460, 108] on input "[STREET_ADDRESS]" at bounding box center [415, 107] width 137 height 20
drag, startPoint x: 456, startPoint y: 105, endPoint x: 492, endPoint y: 105, distance: 36.2
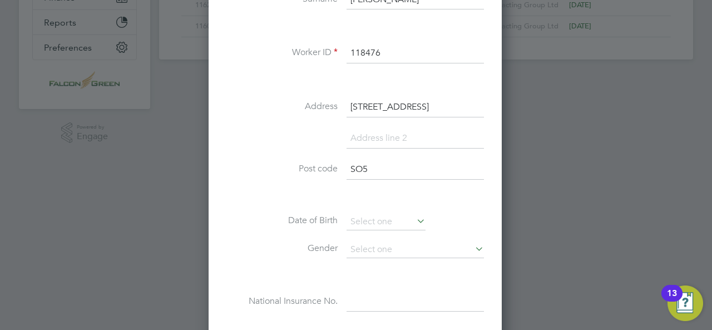
click at [494, 105] on div "New Worker Mandatory Fields Email [EMAIL_ADDRESS][DOMAIN_NAME] Mobile No 074985…" at bounding box center [355, 226] width 293 height 947
click at [363, 178] on li "Post code SO5" at bounding box center [355, 175] width 258 height 31
click at [371, 171] on input "SO5" at bounding box center [415, 170] width 137 height 20
type input "S"
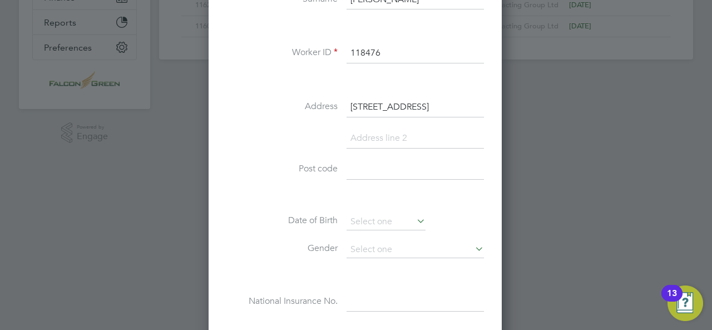
paste input "Sp28b"
type input "Sp28b"
click at [257, 136] on li at bounding box center [355, 144] width 258 height 31
drag, startPoint x: 354, startPoint y: 103, endPoint x: 600, endPoint y: 116, distance: 246.3
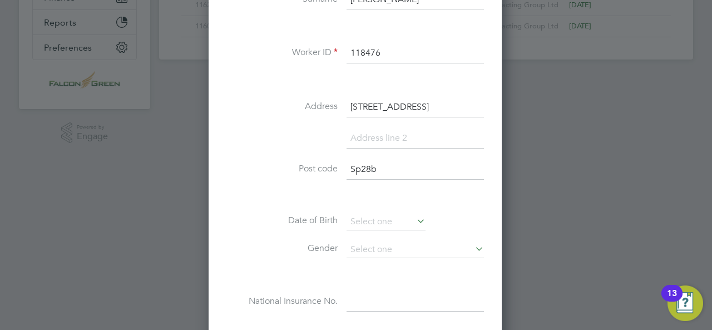
click at [434, 191] on li at bounding box center [355, 197] width 258 height 12
click at [415, 218] on icon at bounding box center [415, 221] width 0 height 16
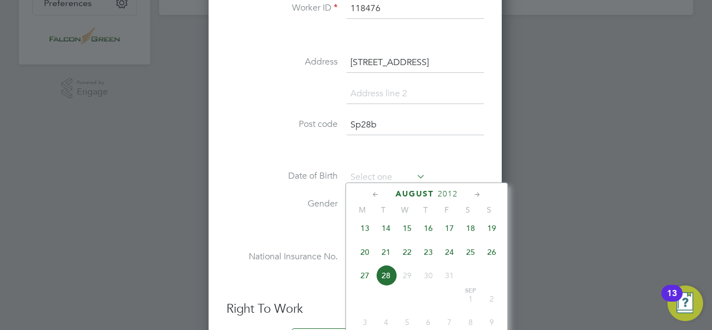
scroll to position [356, 0]
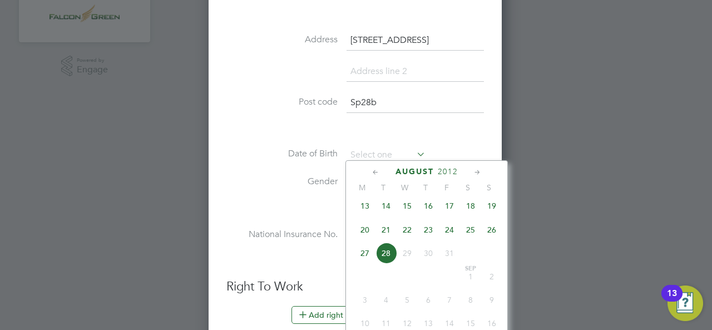
click at [443, 169] on span "2012" at bounding box center [448, 171] width 20 height 9
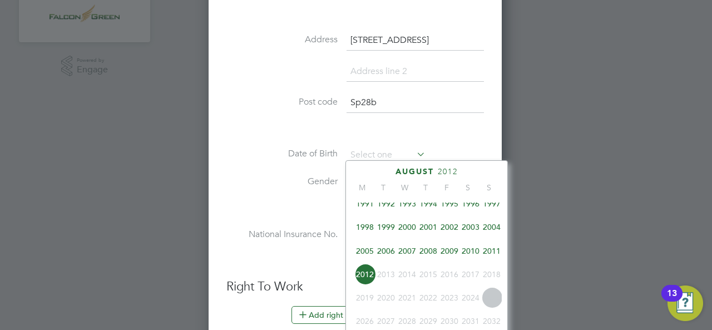
click at [370, 211] on span "1991" at bounding box center [364, 203] width 21 height 21
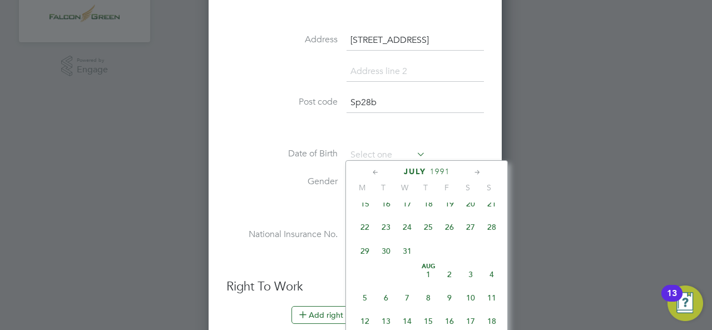
click at [437, 168] on span "1991" at bounding box center [440, 171] width 20 height 9
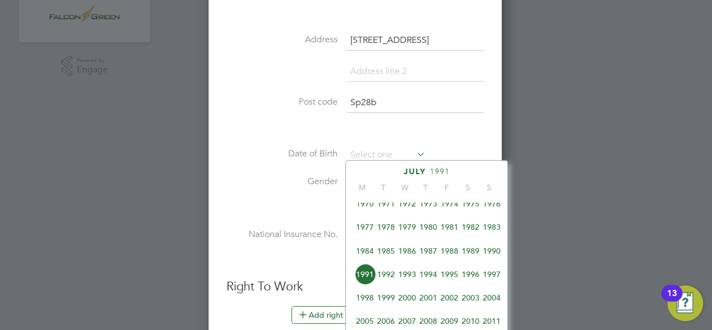
click at [491, 253] on span "1990" at bounding box center [491, 250] width 21 height 21
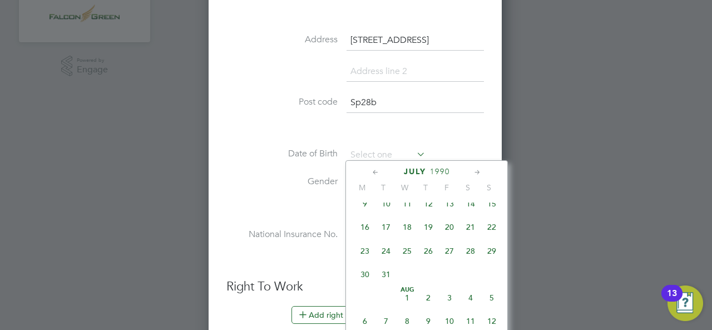
click at [412, 167] on span "July" at bounding box center [415, 171] width 22 height 9
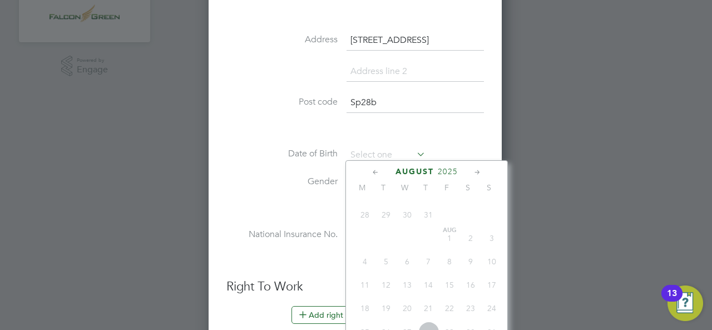
click at [376, 170] on icon at bounding box center [376, 172] width 11 height 12
click at [433, 171] on span "2025" at bounding box center [440, 171] width 20 height 9
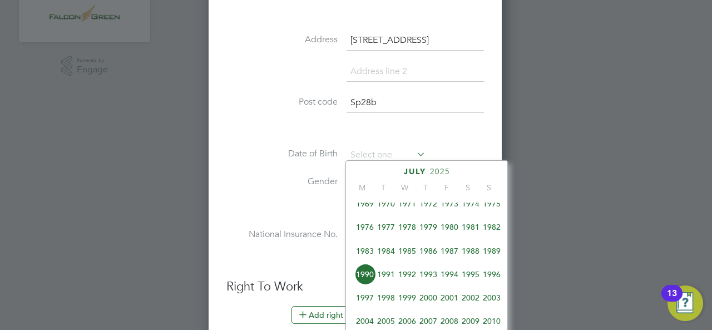
click at [365, 280] on span "1990" at bounding box center [364, 274] width 21 height 21
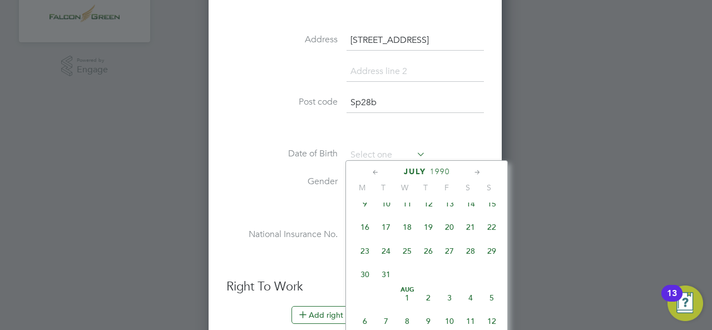
drag, startPoint x: 420, startPoint y: 169, endPoint x: 386, endPoint y: 169, distance: 33.4
click at [419, 169] on span "July" at bounding box center [415, 171] width 22 height 9
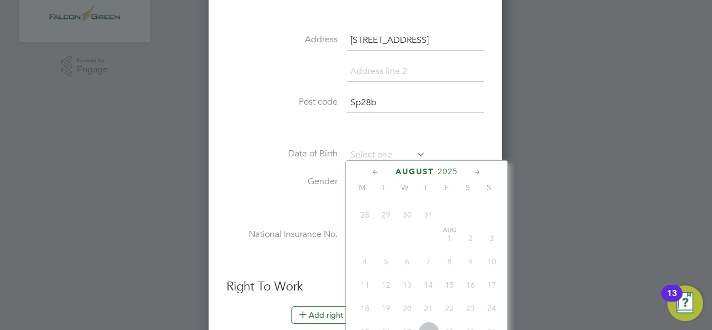
click at [376, 171] on icon at bounding box center [376, 172] width 11 height 12
click at [436, 172] on span "2025" at bounding box center [440, 171] width 20 height 9
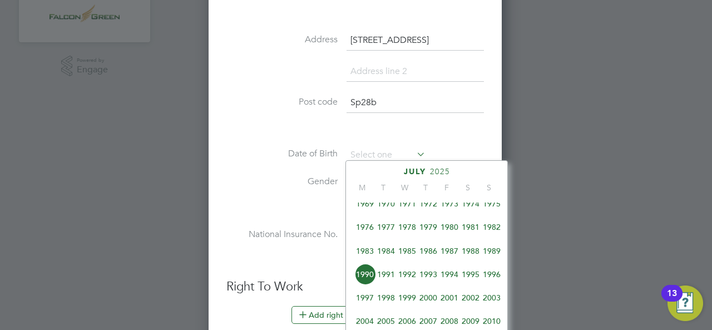
click at [362, 274] on span "1990" at bounding box center [364, 274] width 21 height 21
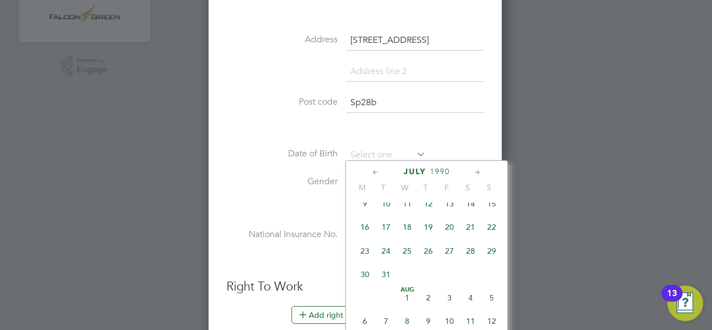
click at [377, 172] on icon at bounding box center [376, 172] width 11 height 12
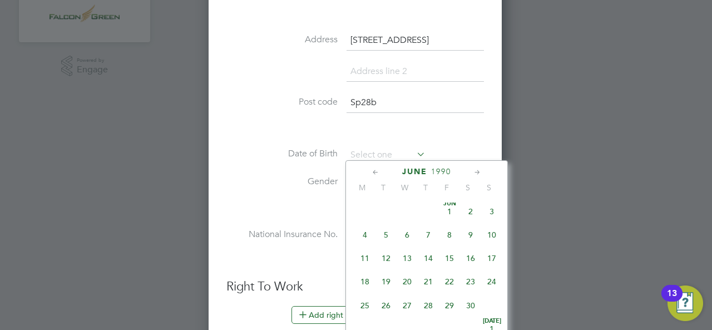
click at [377, 172] on icon at bounding box center [376, 172] width 11 height 12
click at [452, 237] on span "9" at bounding box center [449, 236] width 21 height 21
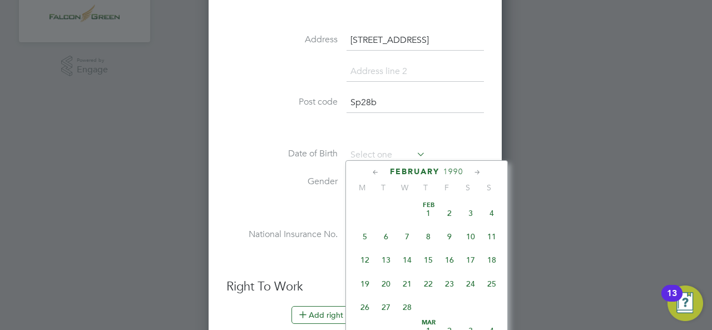
type input "[DATE]"
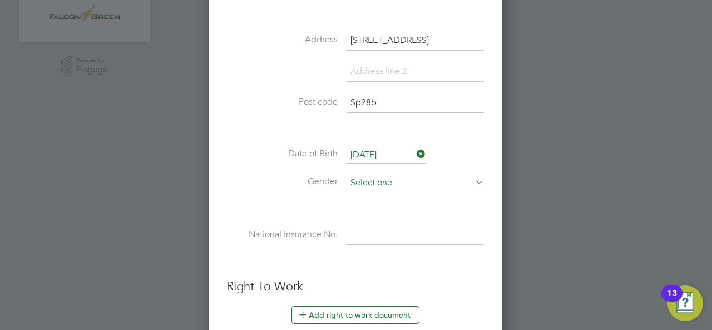
click at [373, 179] on input at bounding box center [415, 183] width 137 height 17
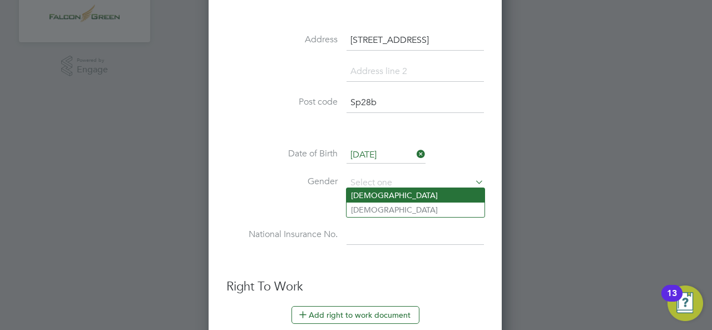
click at [381, 193] on li "[DEMOGRAPHIC_DATA]" at bounding box center [416, 195] width 138 height 14
type input "[DEMOGRAPHIC_DATA]"
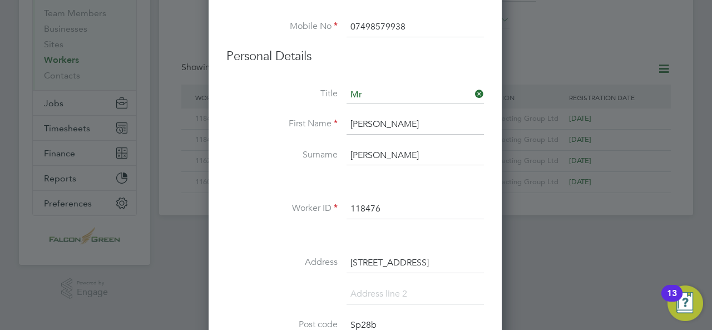
scroll to position [223, 0]
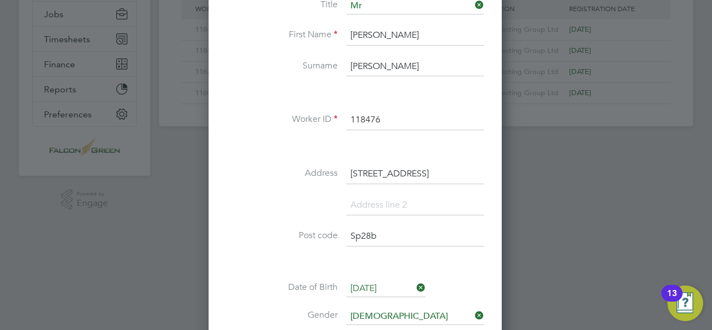
drag, startPoint x: 399, startPoint y: 121, endPoint x: 343, endPoint y: 115, distance: 56.5
click at [343, 115] on li "Worker ID 118476" at bounding box center [355, 125] width 258 height 31
drag, startPoint x: 359, startPoint y: 170, endPoint x: 538, endPoint y: 168, distance: 178.6
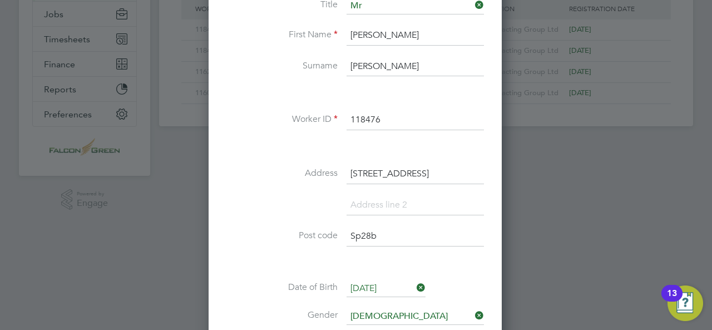
type input "3"
click at [473, 4] on icon at bounding box center [473, 5] width 0 height 16
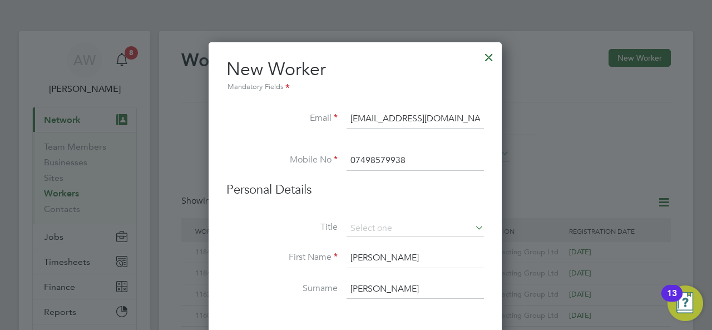
click at [493, 52] on div at bounding box center [489, 55] width 20 height 20
